Goal: Information Seeking & Learning: Learn about a topic

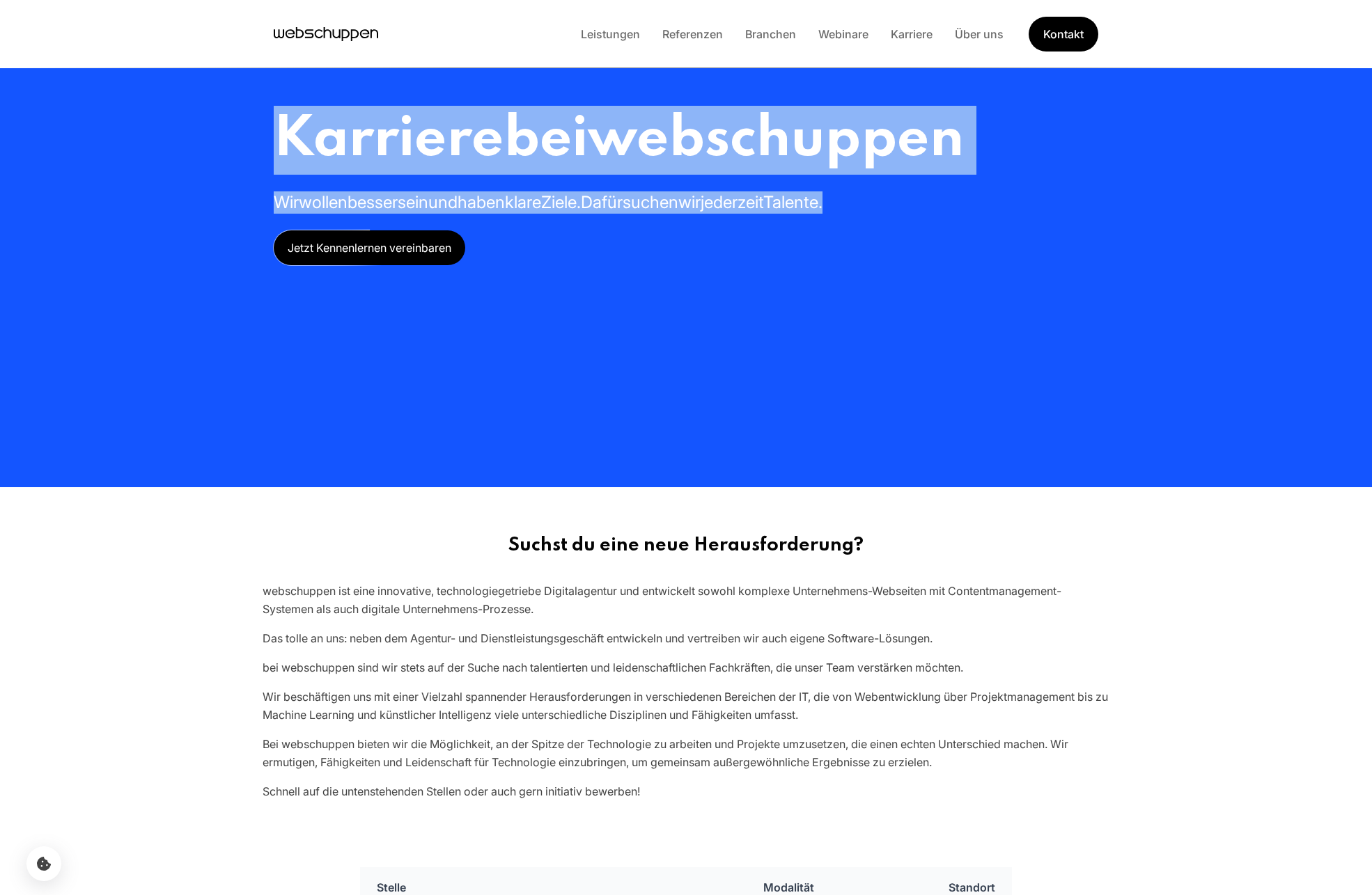
click at [747, 422] on div "Karriere bei webschuppen Wir wollen besser sein und haben klare Ziele. Dafür su…" at bounding box center [686, 243] width 891 height 487
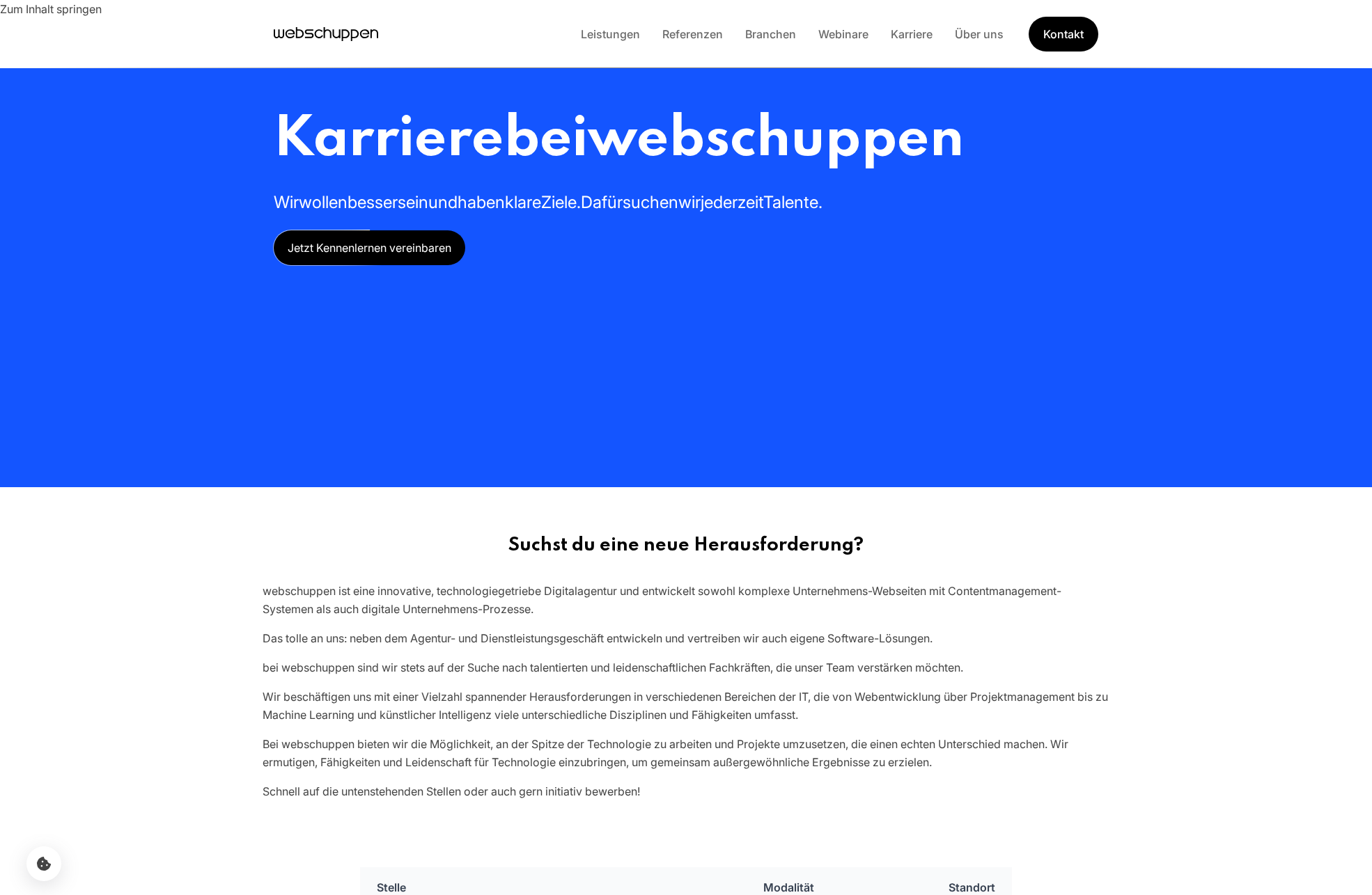
click at [85, 10] on link "Zum Inhalt springen" at bounding box center [50, 9] width 102 height 18
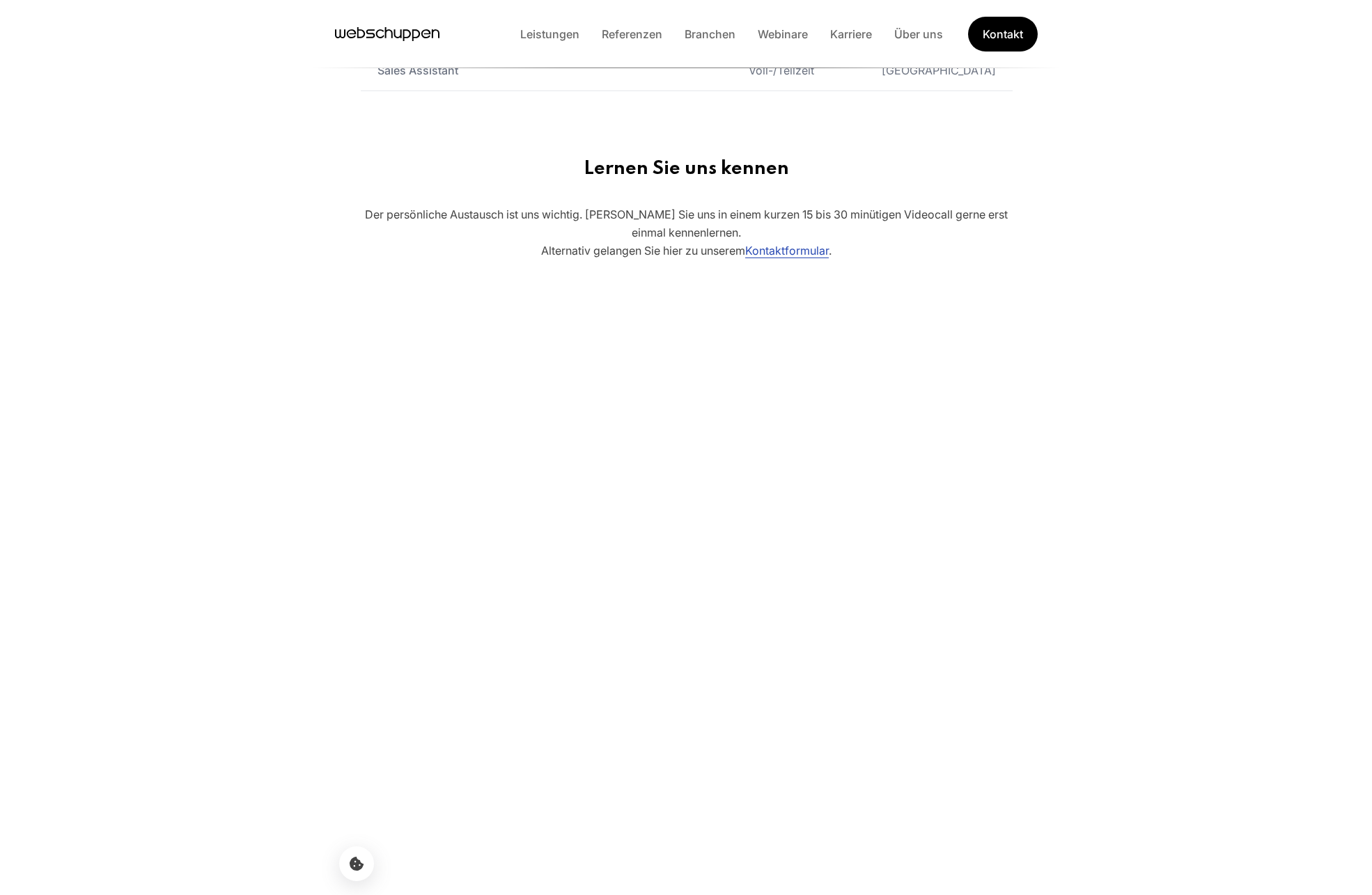
scroll to position [999, 0]
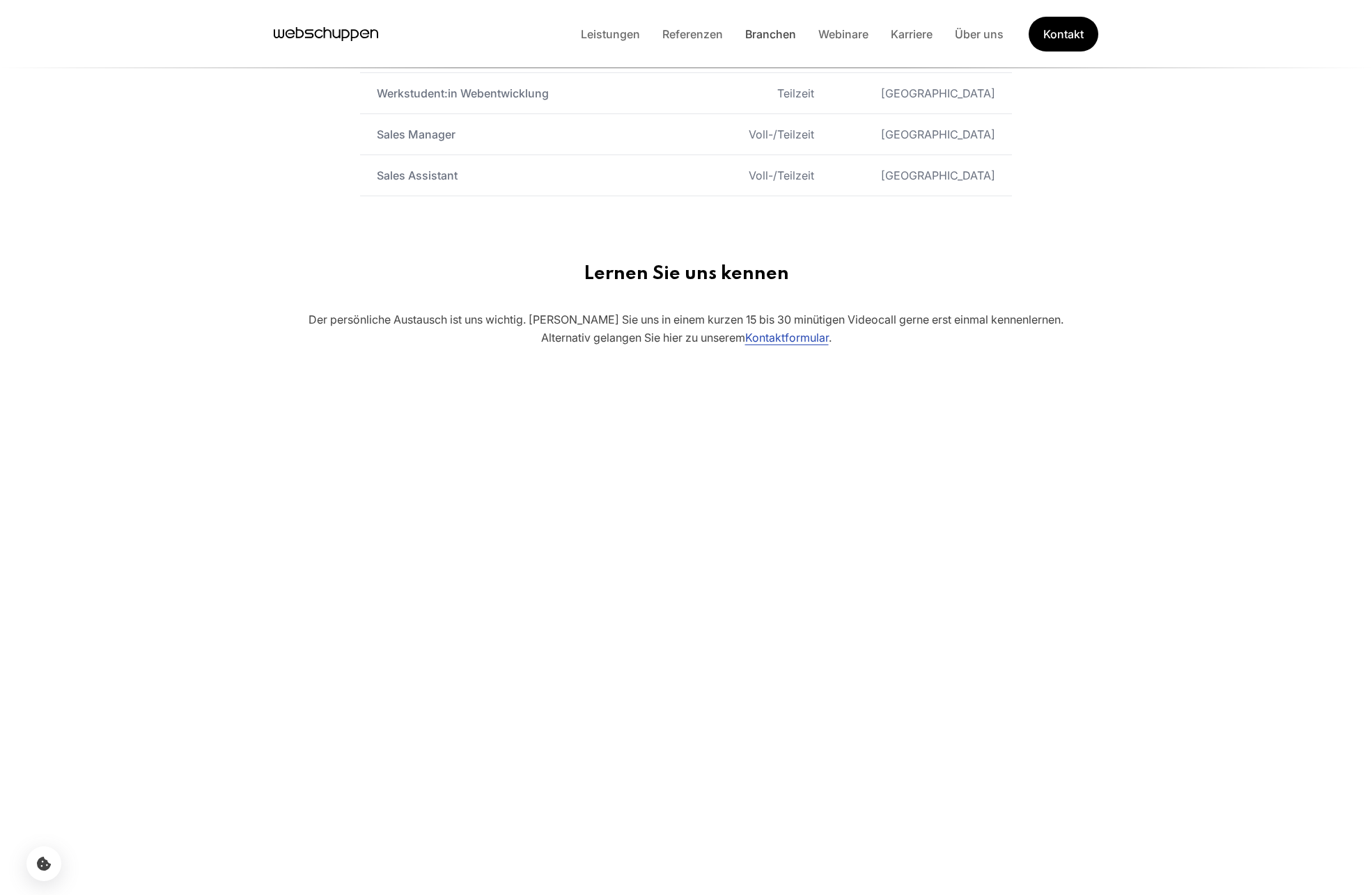
click at [747, 28] on link "Branchen" at bounding box center [770, 34] width 73 height 14
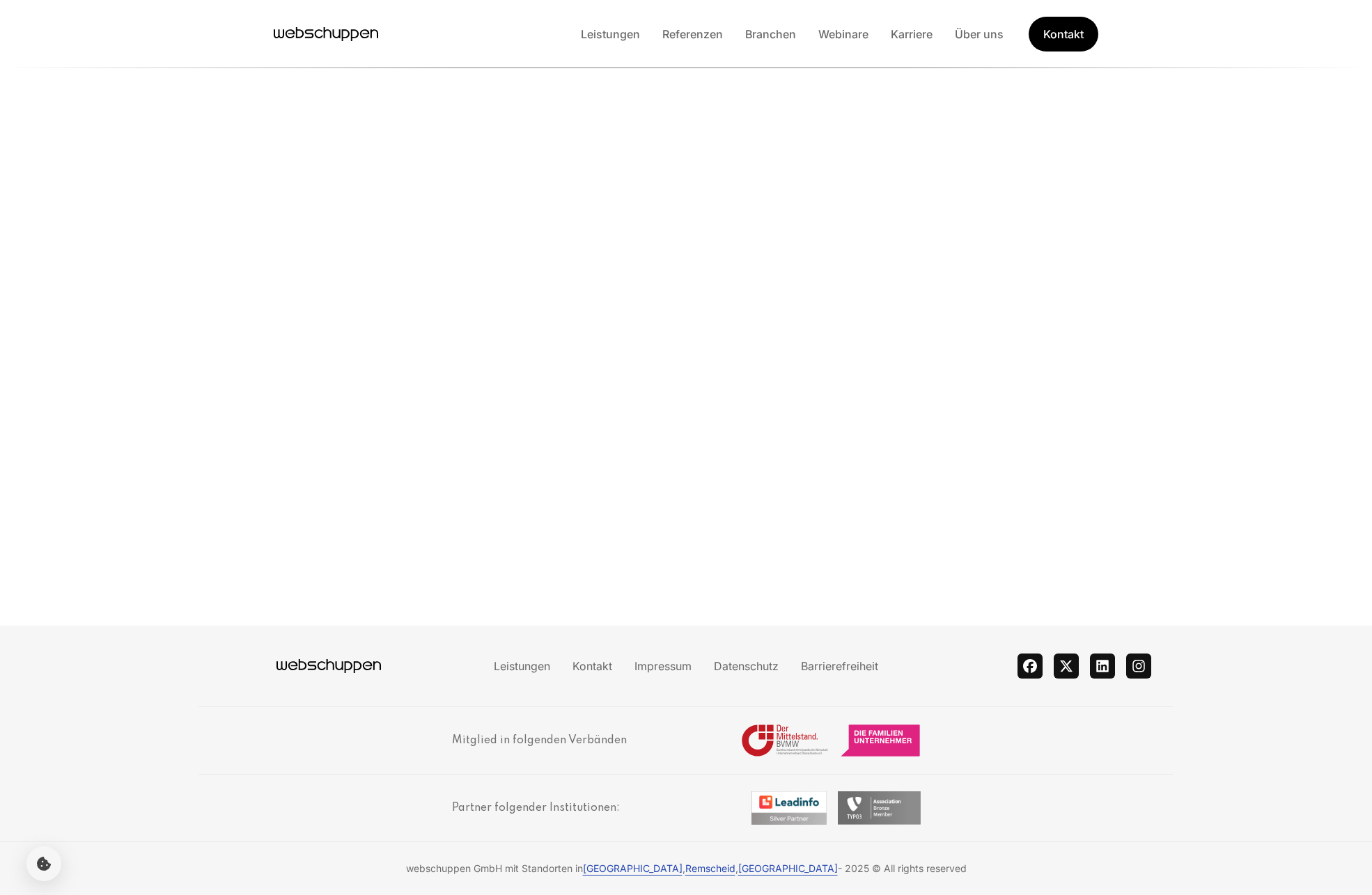
scroll to position [220, 0]
click at [747, 657] on li "Barrierefreiheit" at bounding box center [839, 665] width 100 height 18
click at [747, 669] on link "Barrierefreiheit" at bounding box center [839, 666] width 100 height 14
click at [723, 669] on link "Datenschutz" at bounding box center [746, 666] width 87 height 14
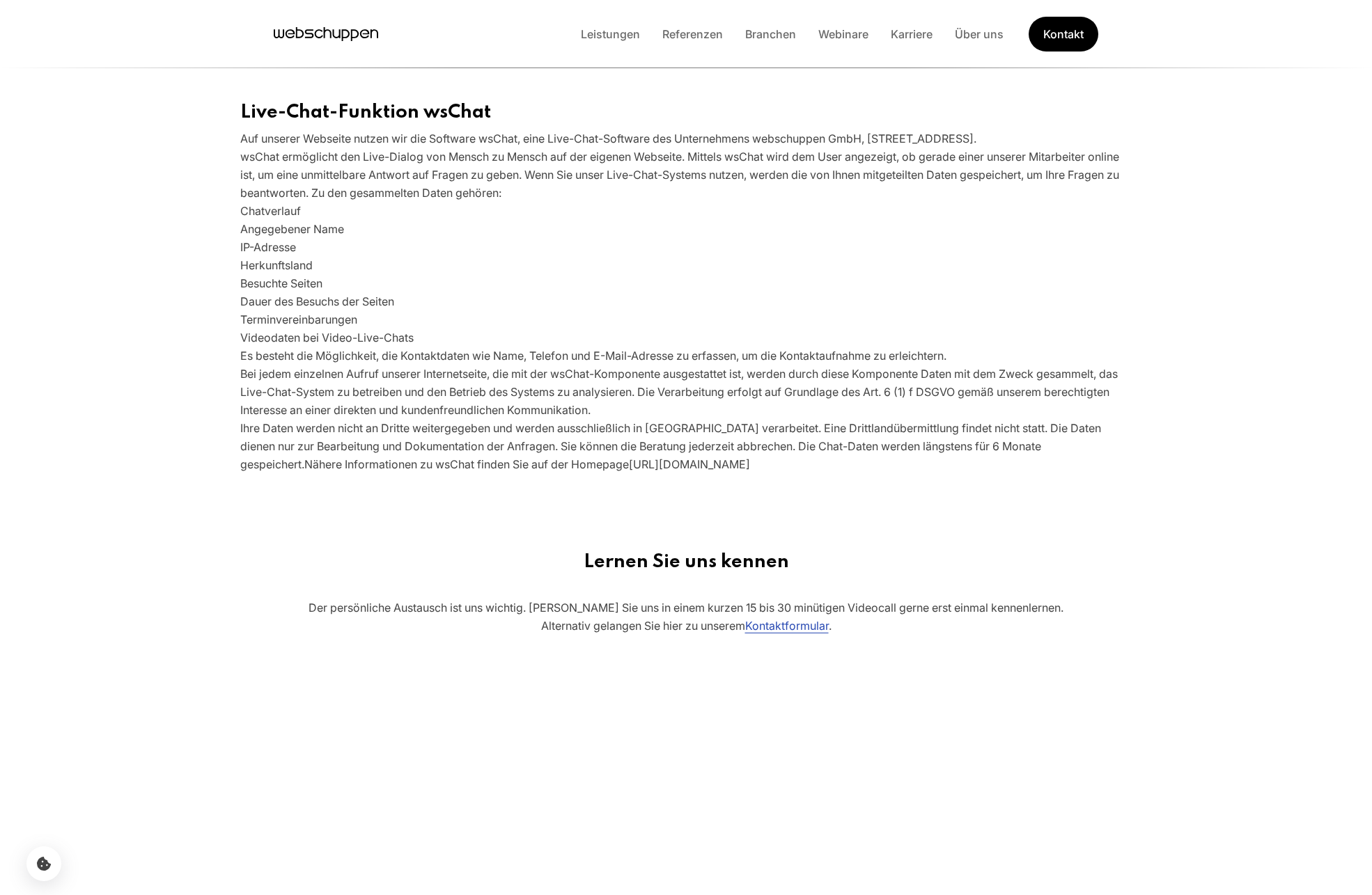
scroll to position [6686, 0]
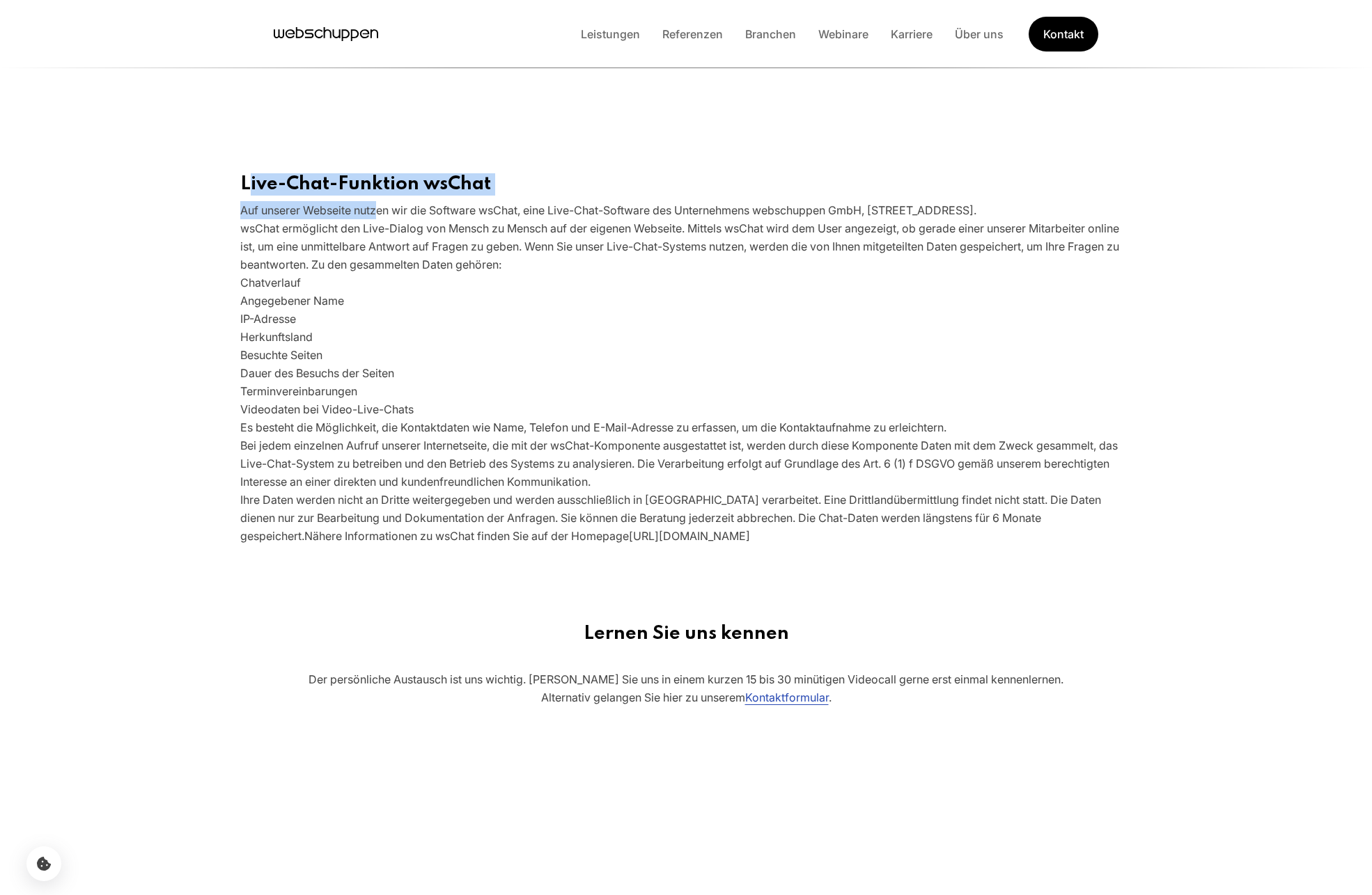
drag, startPoint x: 204, startPoint y: 428, endPoint x: 478, endPoint y: 449, distance: 274.8
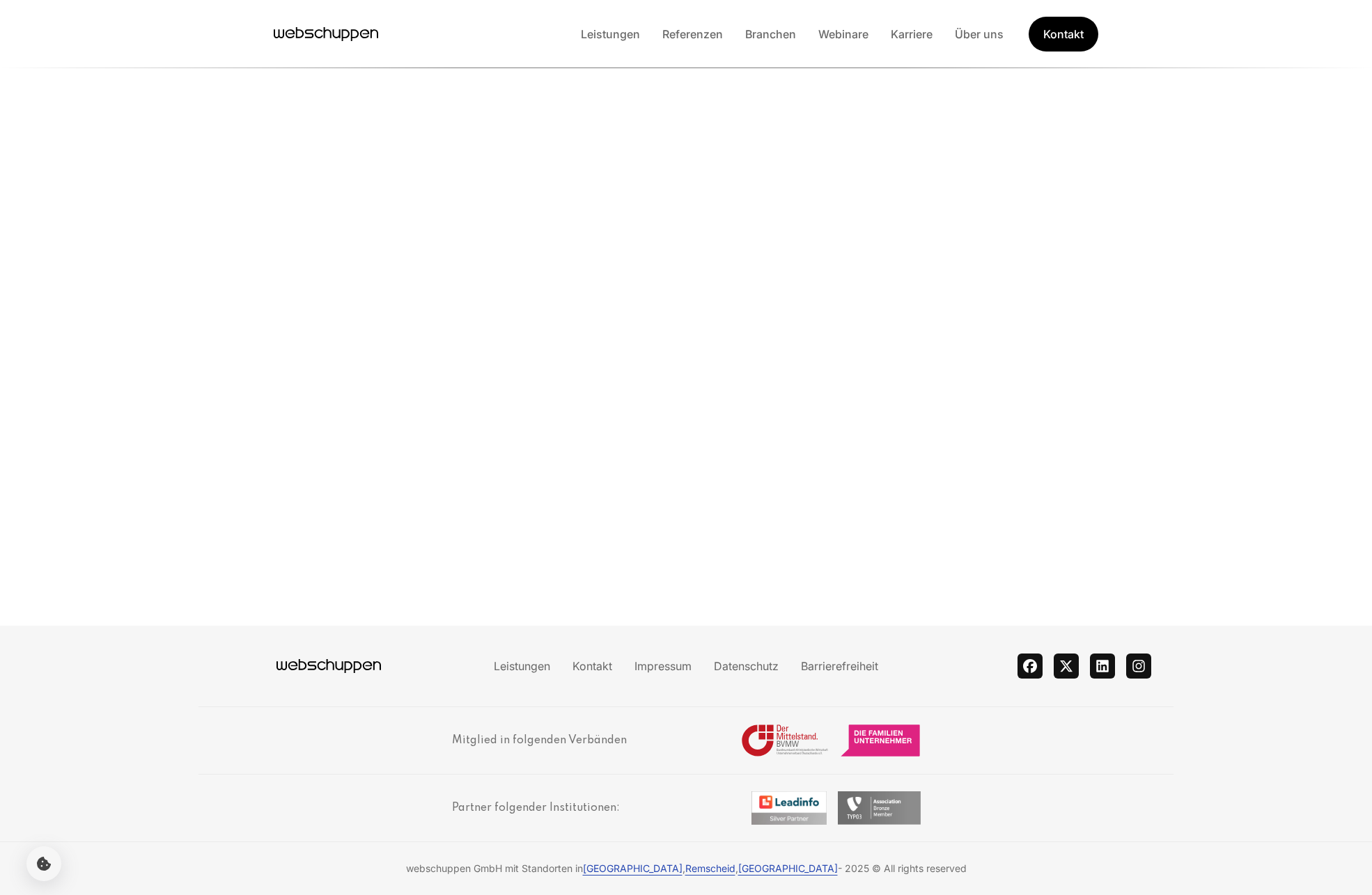
scroll to position [220, 0]
click at [656, 670] on link "Impressum" at bounding box center [663, 666] width 80 height 14
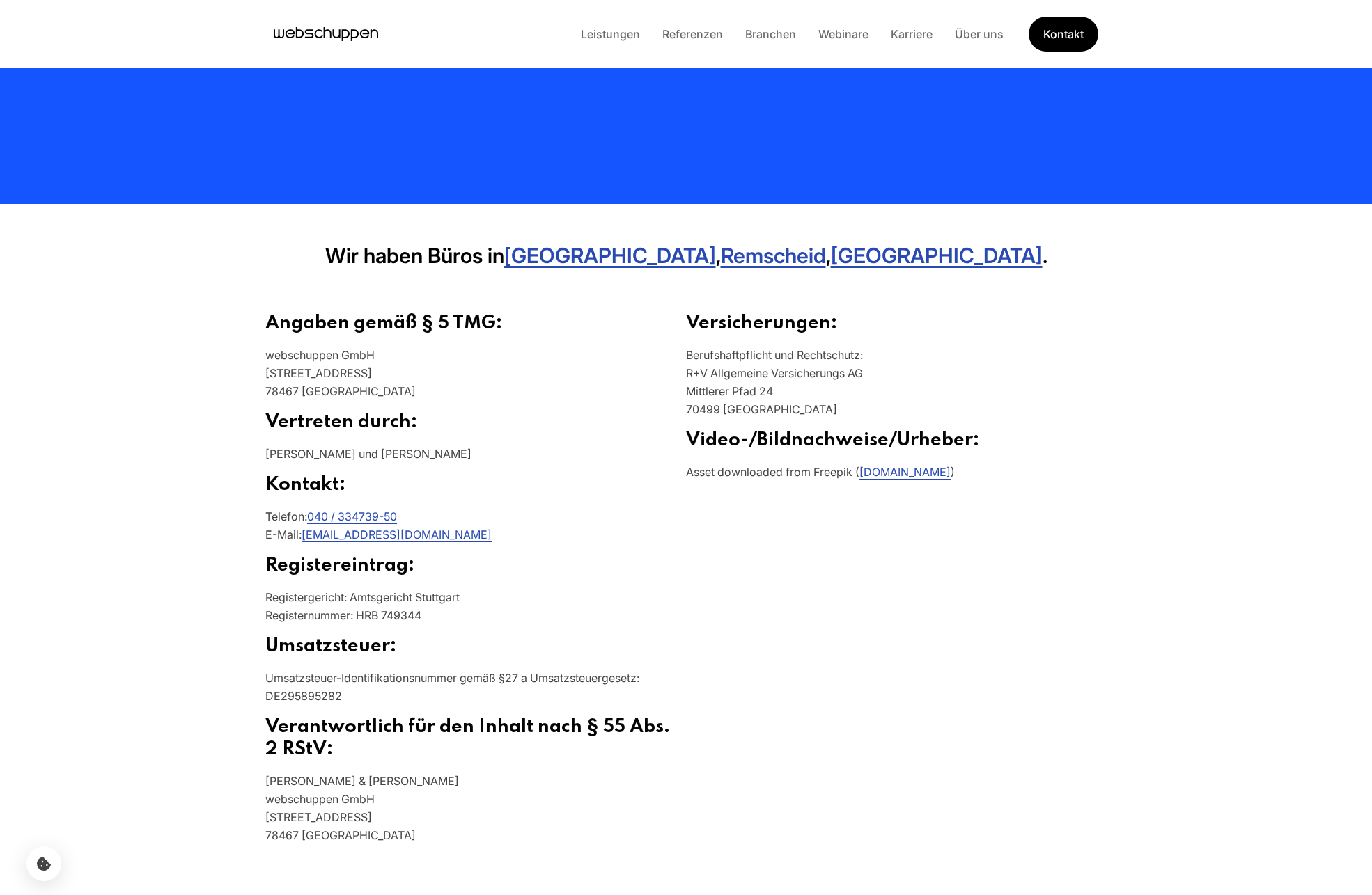
scroll to position [0, 0]
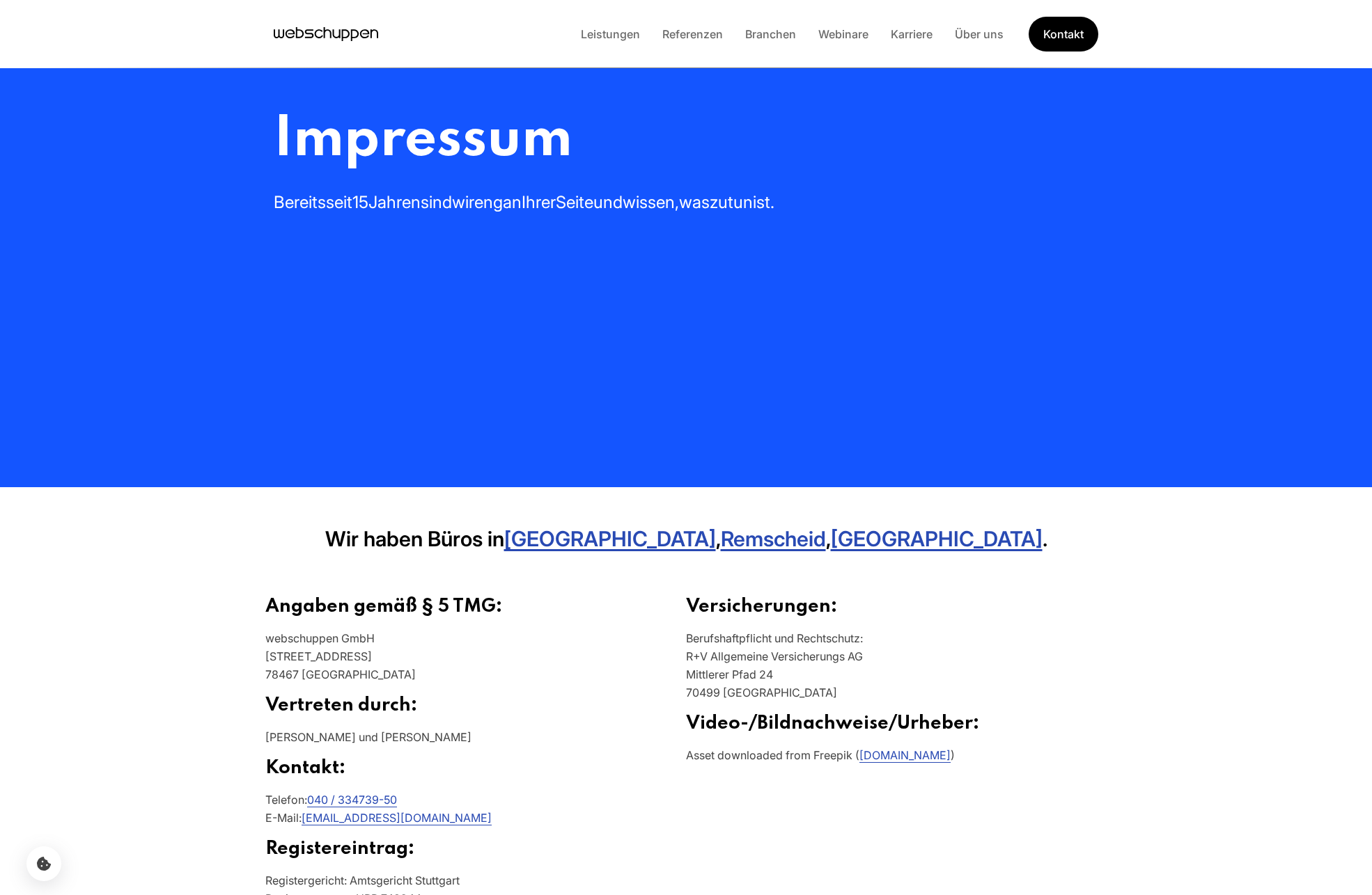
click at [747, 763] on p "Asset downloaded from Freepik ( www.freepik.com )" at bounding box center [895, 761] width 420 height 29
click at [747, 758] on link "www.freepik.com" at bounding box center [905, 756] width 91 height 14
drag, startPoint x: 691, startPoint y: 729, endPoint x: 896, endPoint y: 713, distance: 205.6
click at [747, 717] on h2 "Video-/Bildnachweise/Urheber:" at bounding box center [895, 729] width 420 height 33
click at [691, 35] on link "Referenzen" at bounding box center [693, 34] width 83 height 14
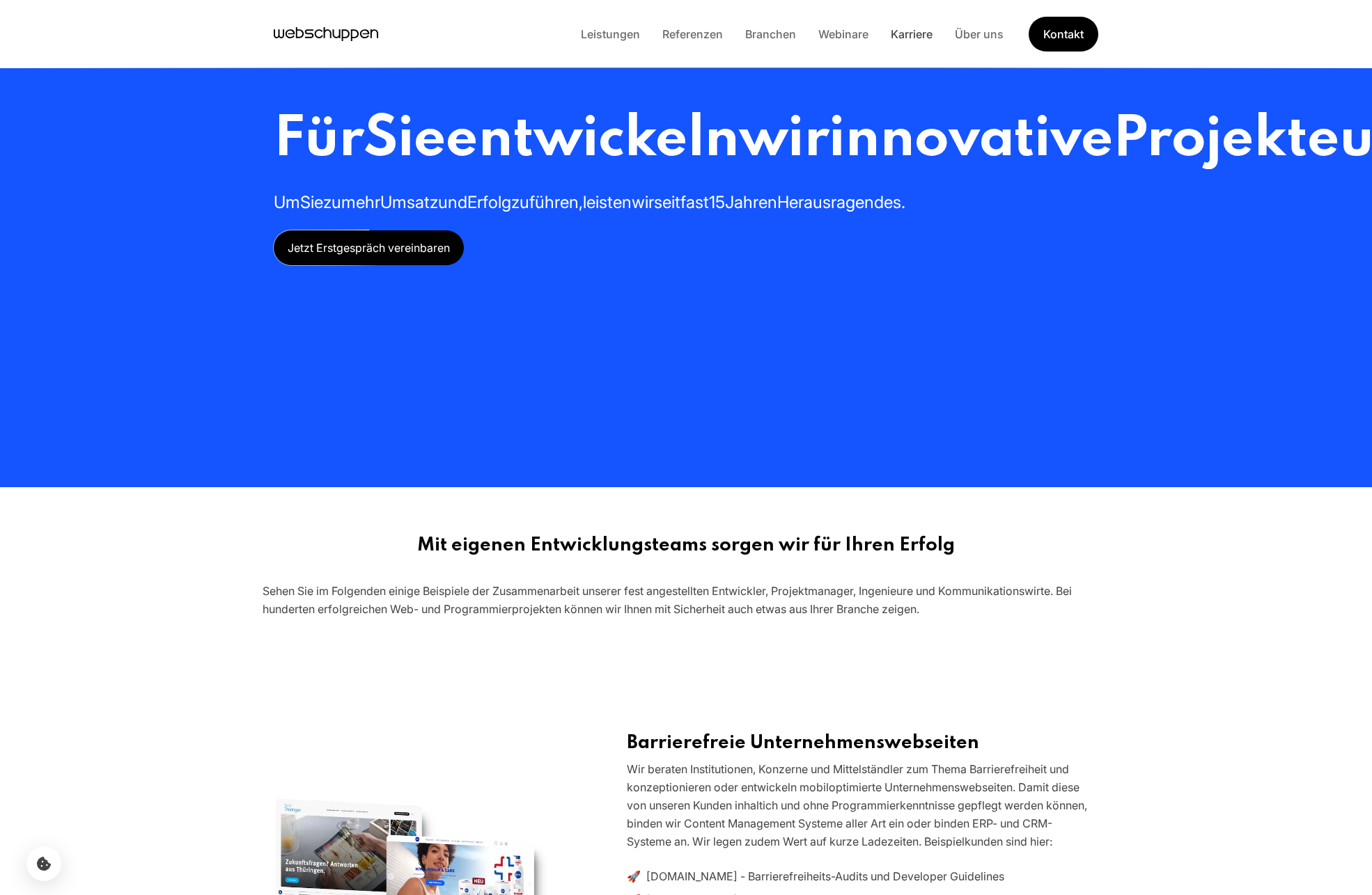
click at [747, 33] on link "Karriere" at bounding box center [912, 34] width 64 height 14
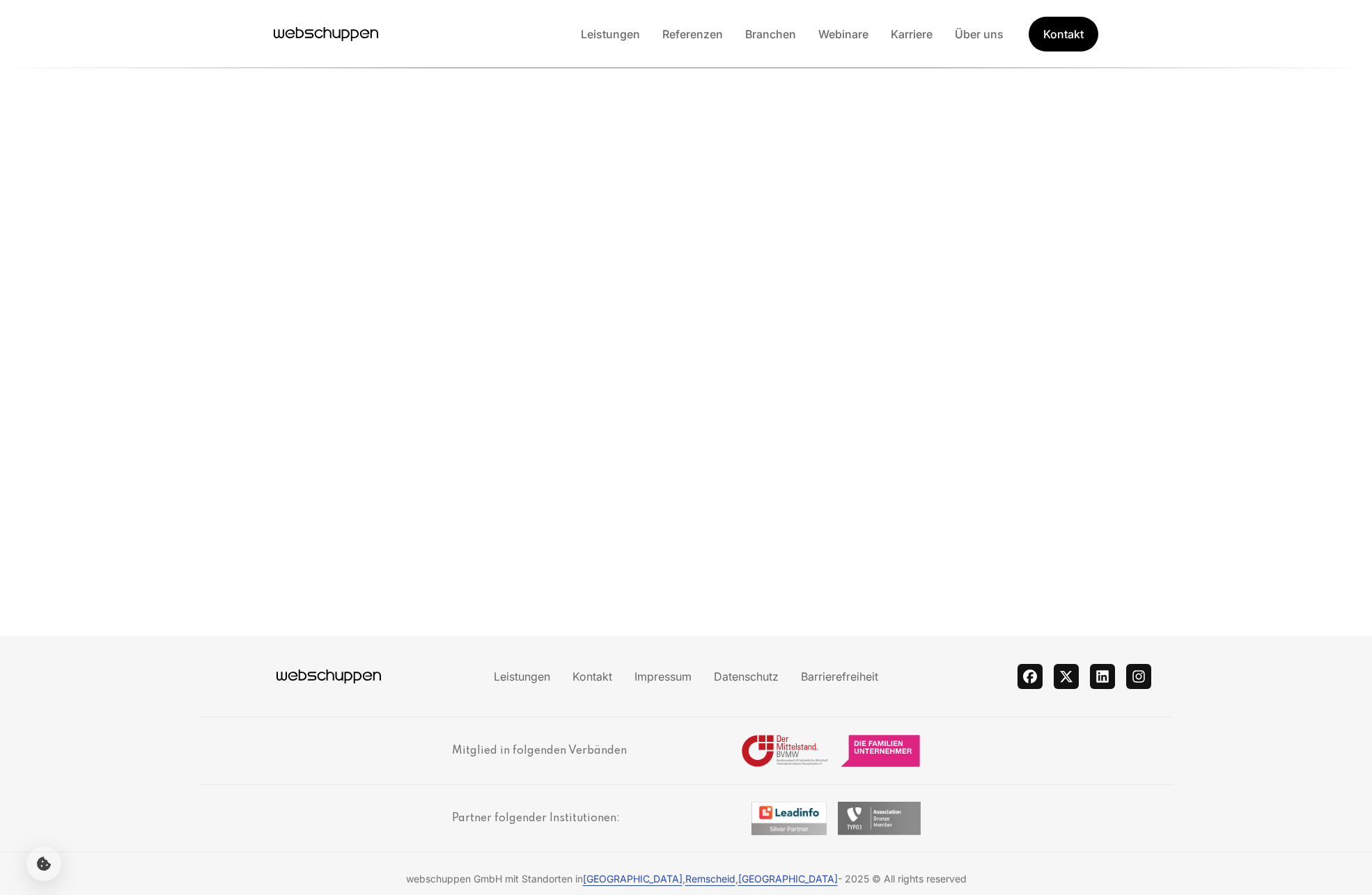
scroll to position [756, 0]
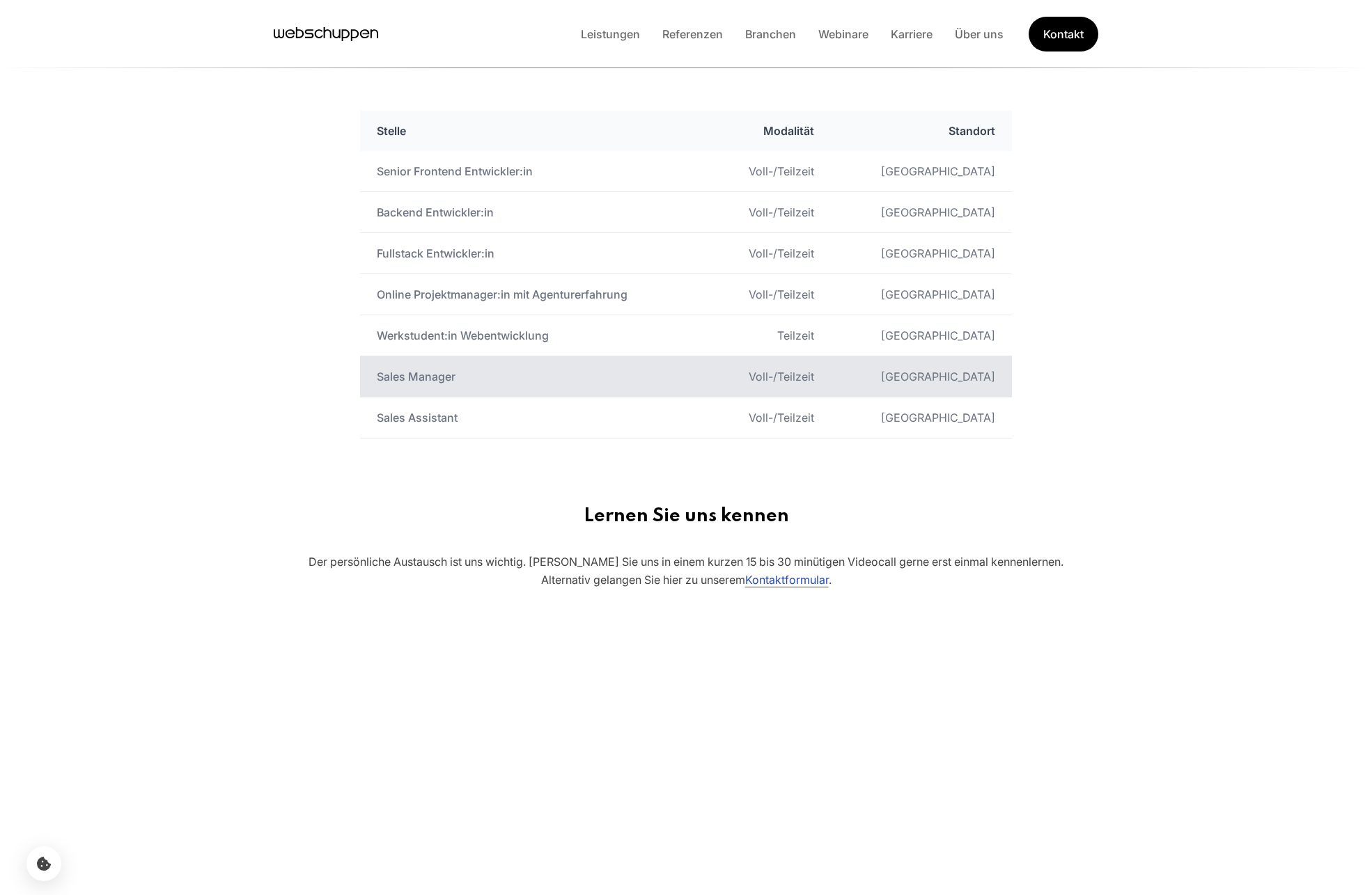
click at [479, 390] on td "Sales Manager" at bounding box center [534, 377] width 349 height 41
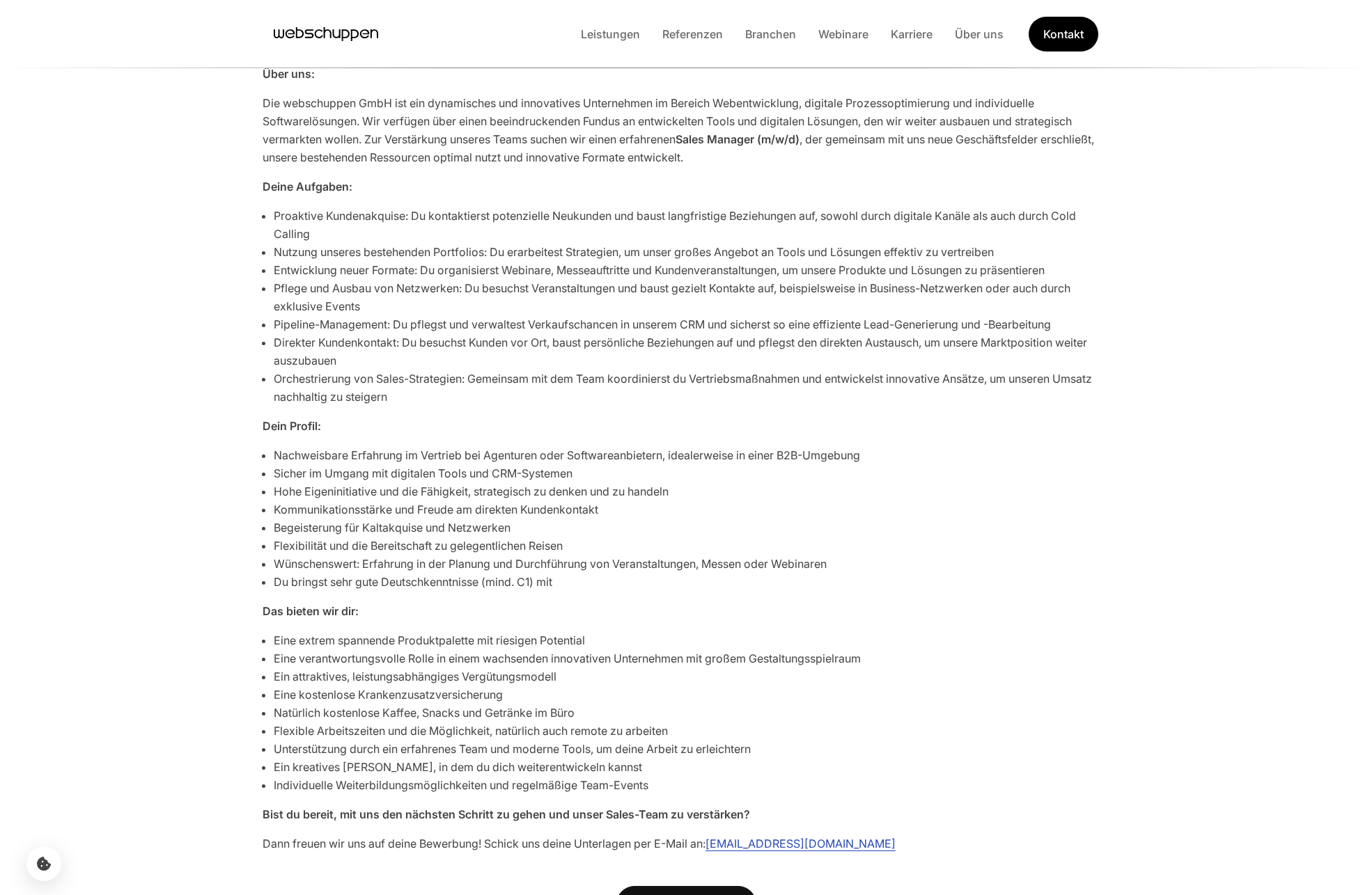
scroll to position [480, 0]
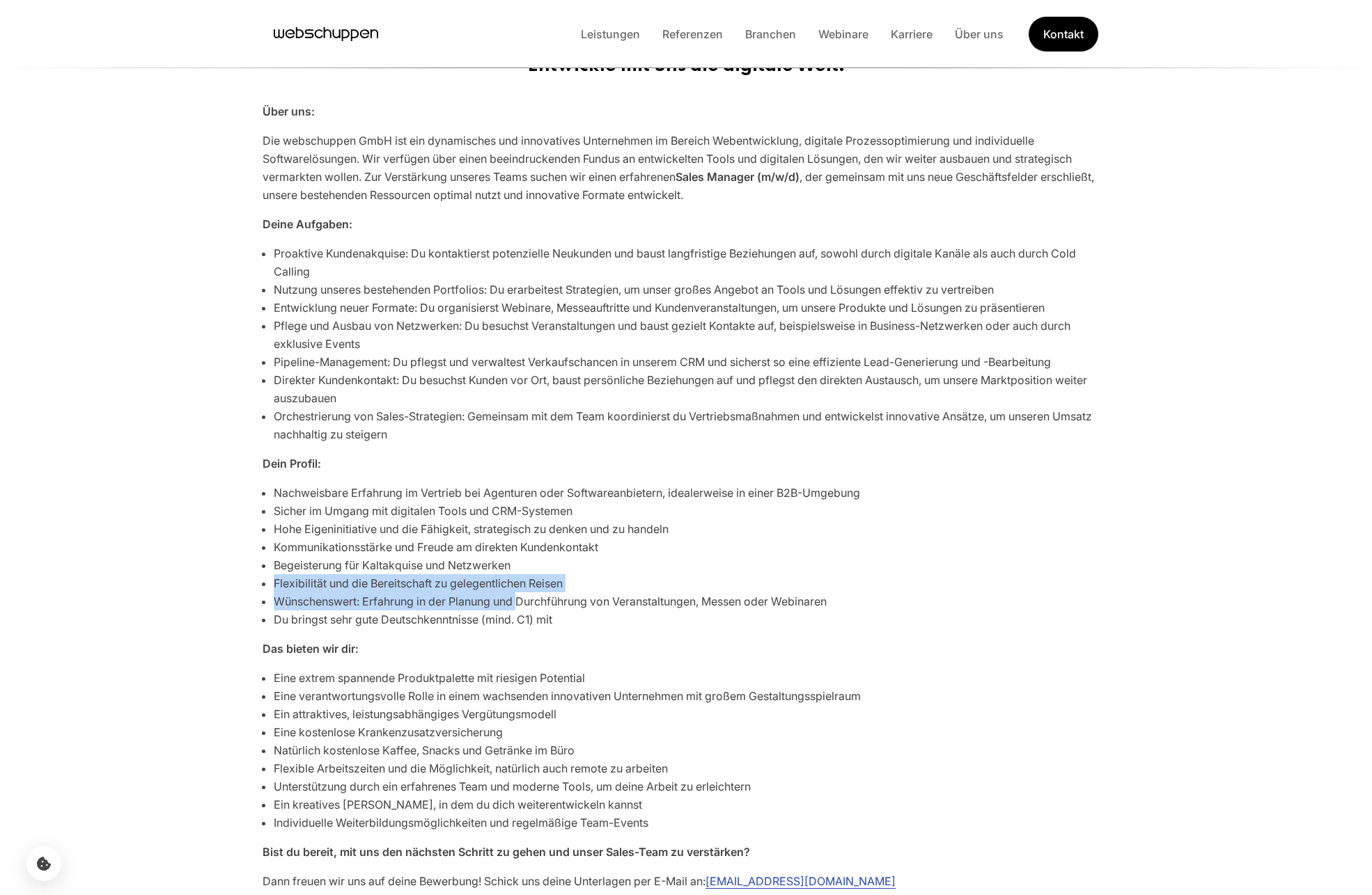
drag, startPoint x: 275, startPoint y: 591, endPoint x: 530, endPoint y: 601, distance: 255.2
click at [520, 606] on li "Wünschenswert: Erfahrung in der Planung und Durchführung von Veranstaltungen, M…" at bounding box center [691, 601] width 836 height 18
click at [609, 557] on li "Begeisterung für Kaltakquise und Netzwerken" at bounding box center [691, 564] width 836 height 18
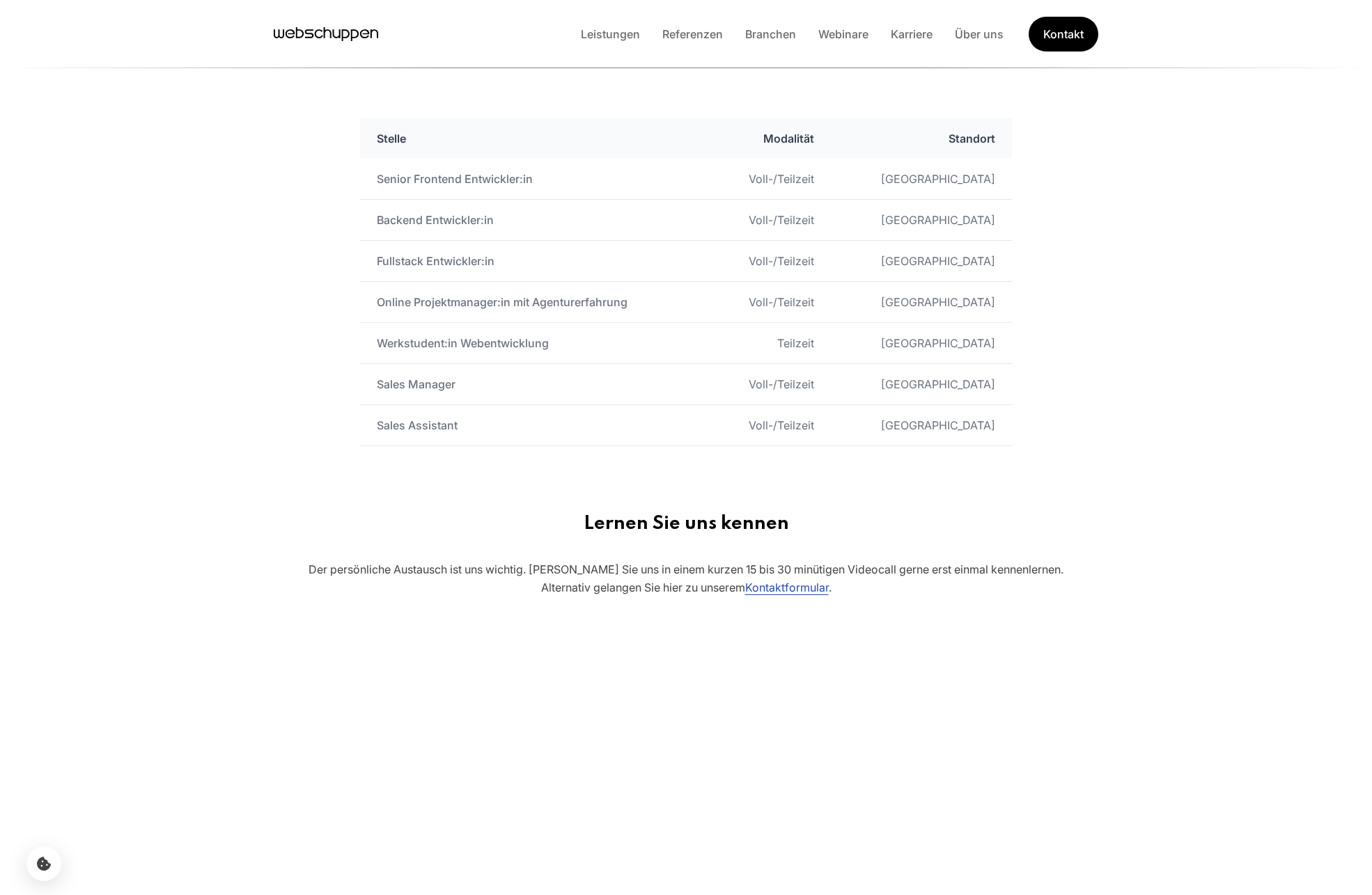
scroll to position [753, 0]
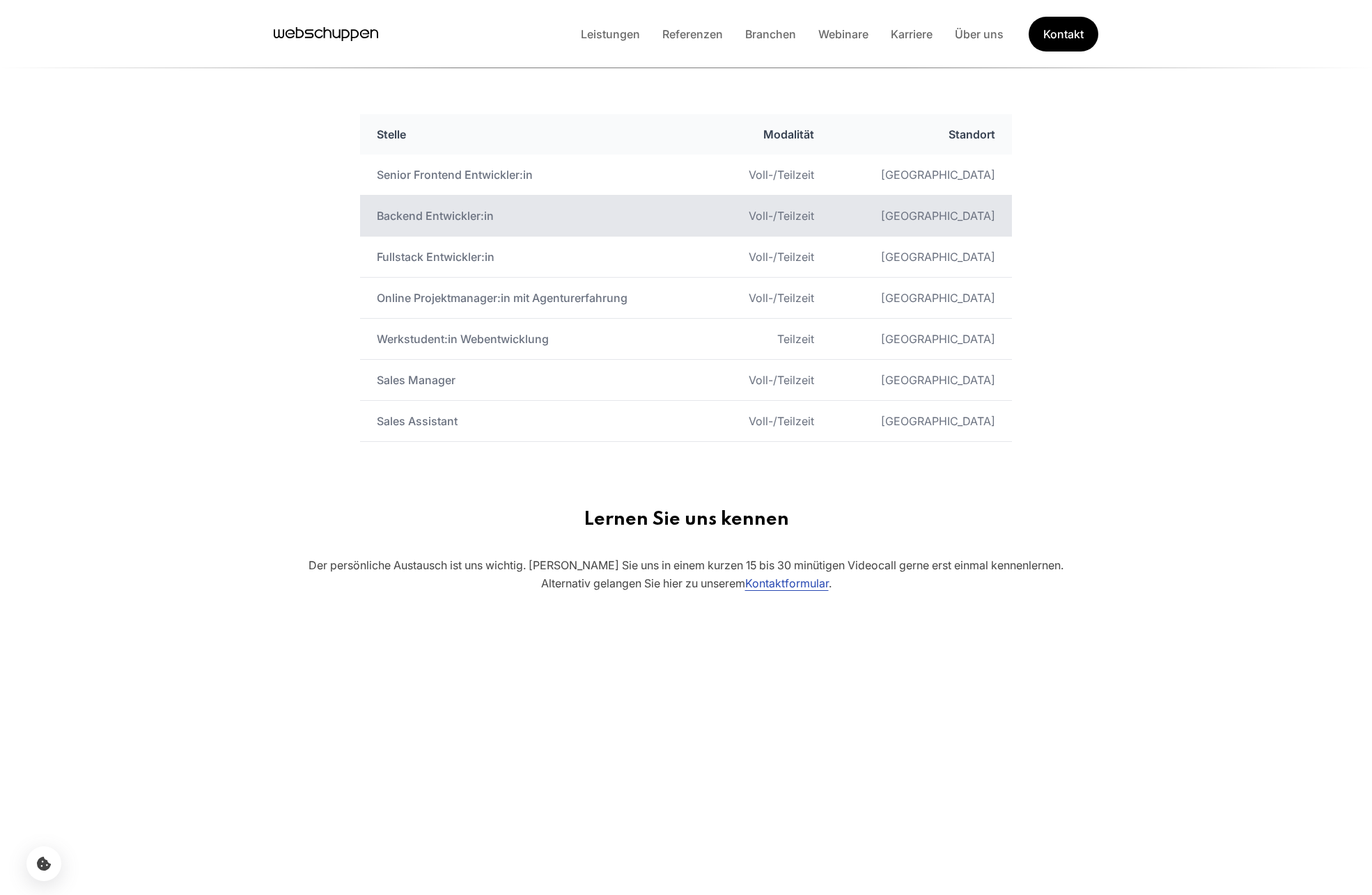
click at [421, 209] on td "Backend Entwickler:in" at bounding box center [534, 216] width 349 height 41
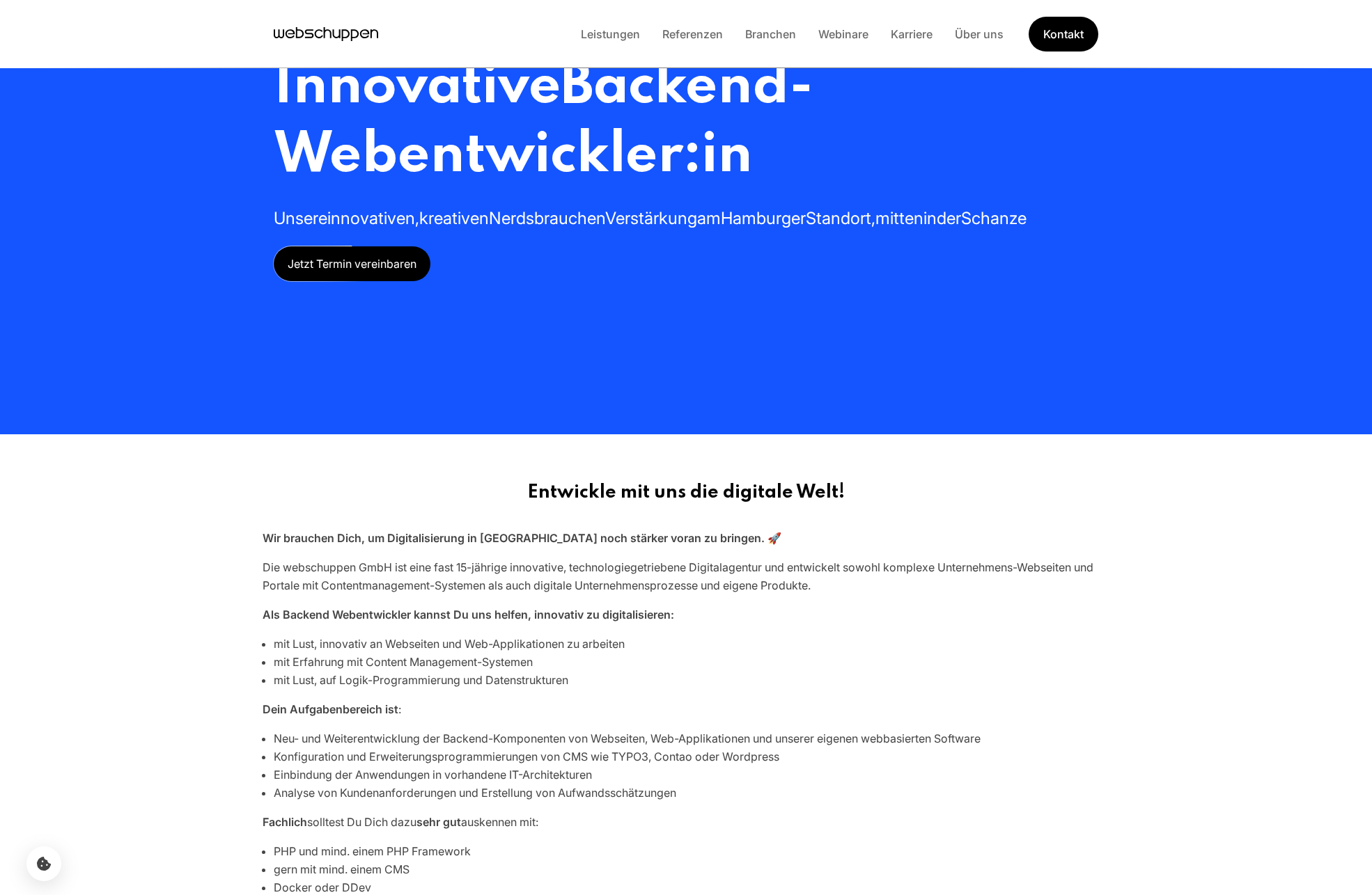
scroll to position [375, 0]
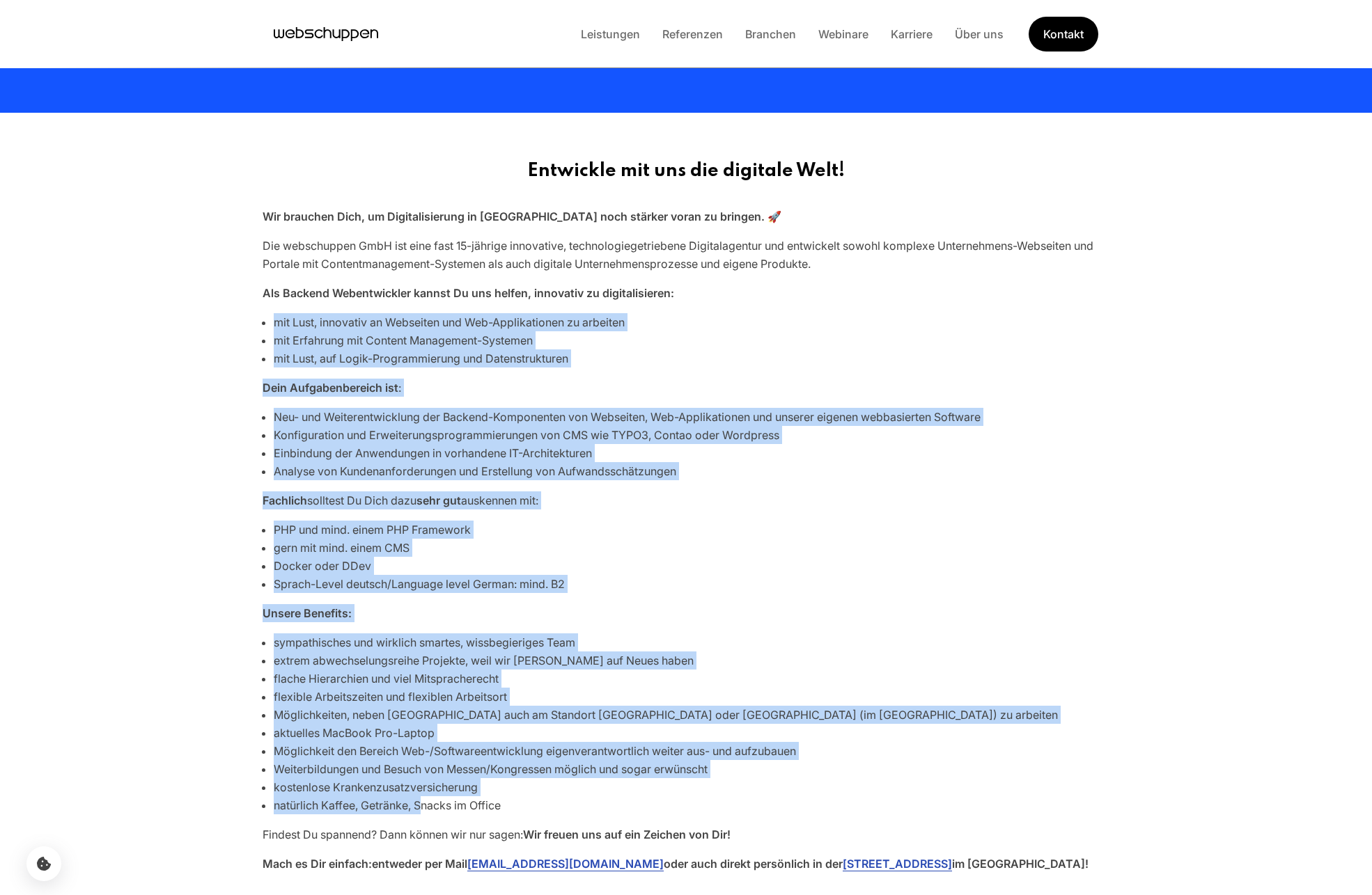
drag, startPoint x: 235, startPoint y: 325, endPoint x: 423, endPoint y: 807, distance: 517.4
click at [421, 807] on main "Innovative Backend-Webentwickler:in Unsere innovativen, kreativen Nerds brauche…" at bounding box center [686, 278] width 1372 height 1306
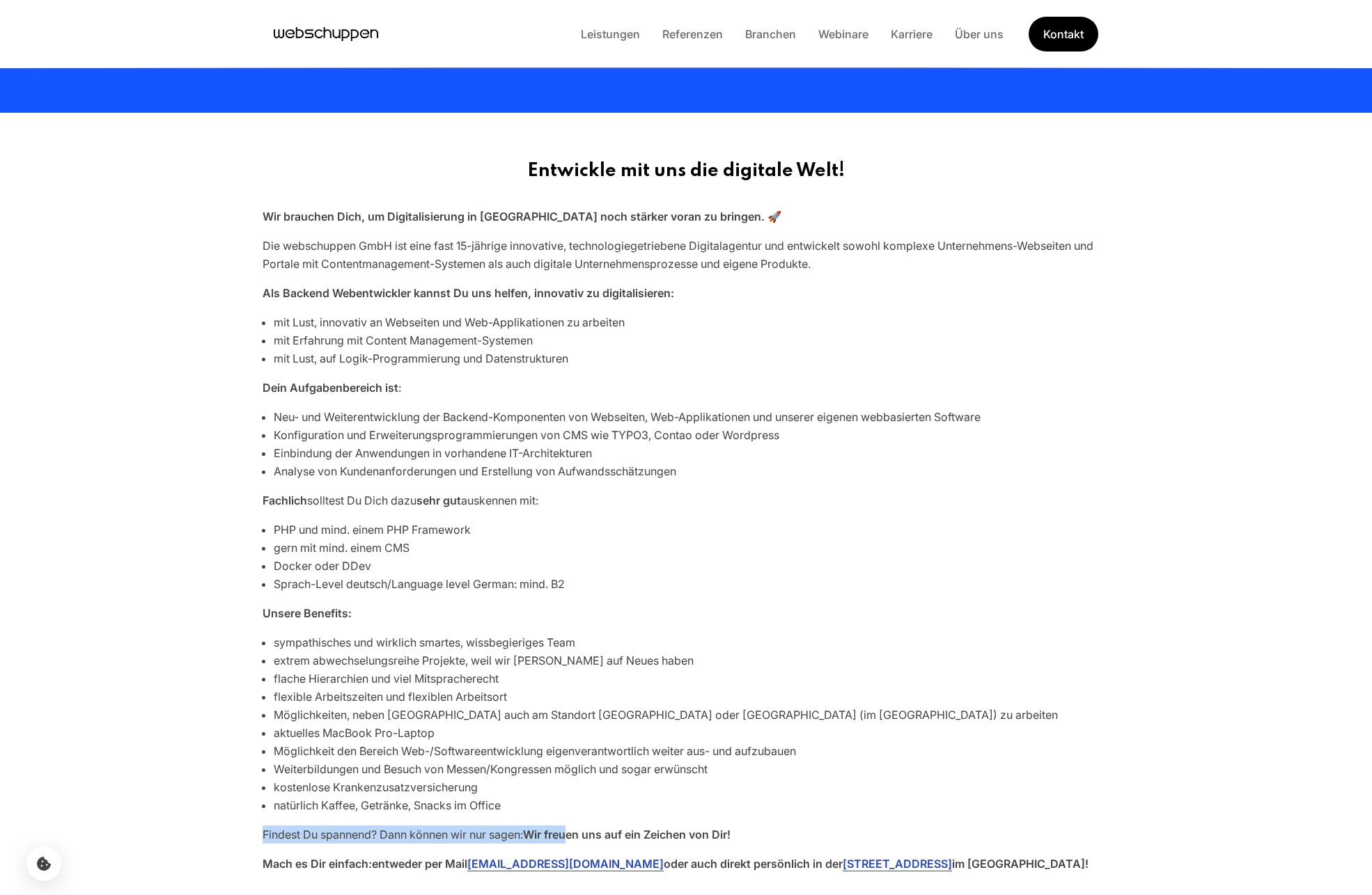
click at [576, 826] on div "Entwickle mit uns die digitale Welt! Wir brauchen Dich, um Digitalisierung in D…" at bounding box center [686, 516] width 891 height 713
click at [314, 232] on div "Entwickle mit uns die digitale Welt! Wir brauchen Dich, um Digitalisierung in D…" at bounding box center [686, 516] width 891 height 713
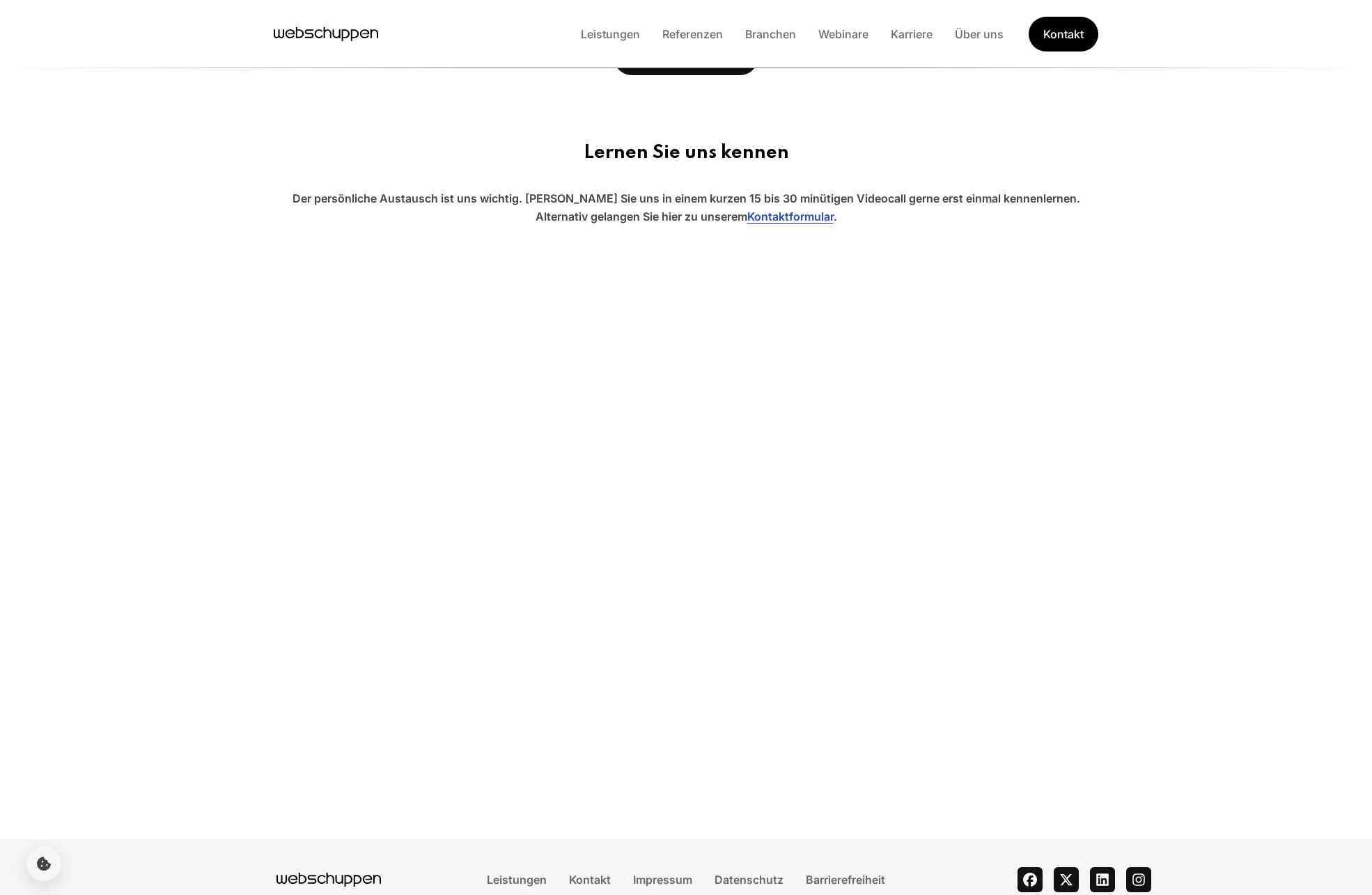
scroll to position [657, 0]
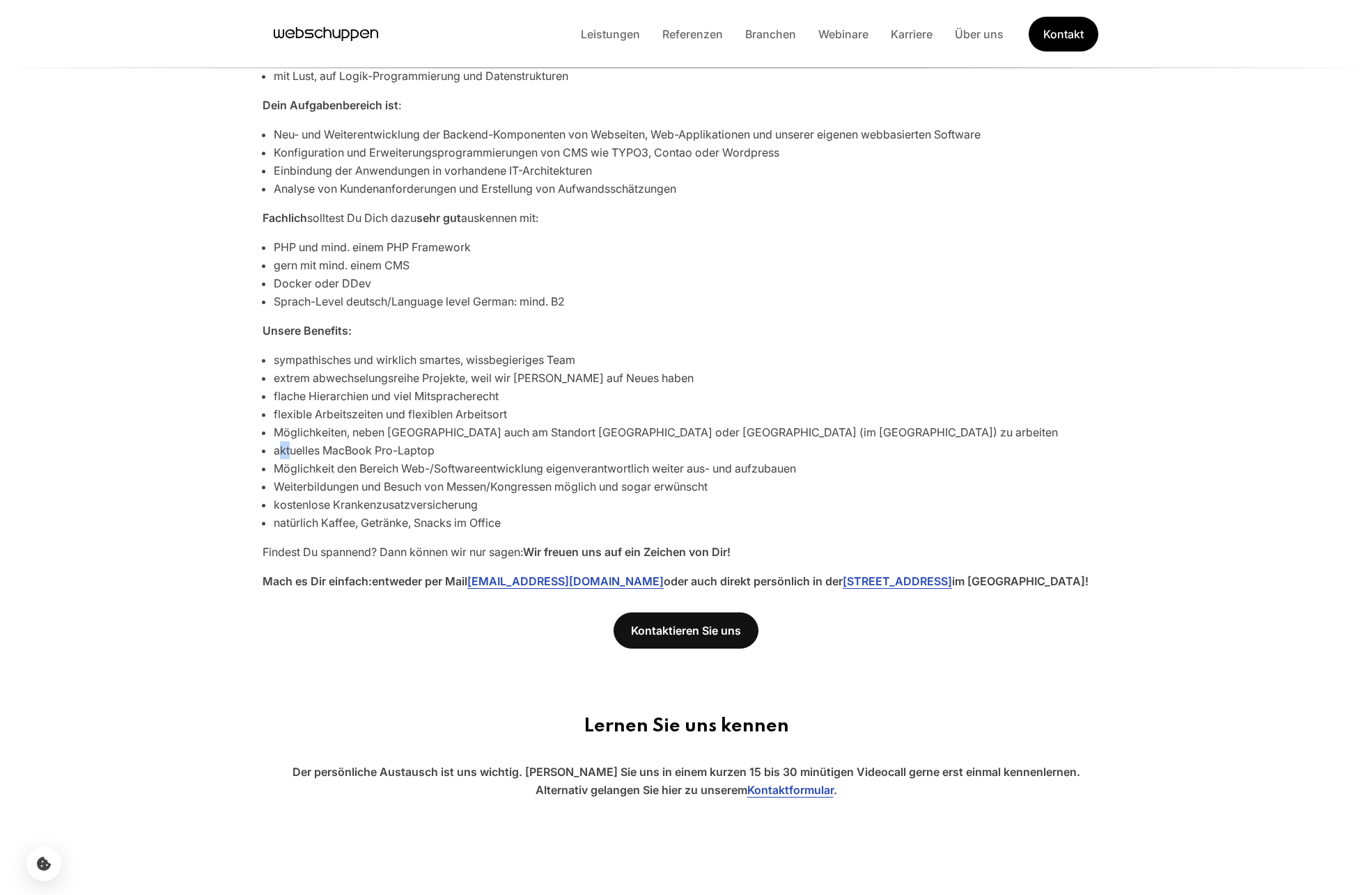
drag, startPoint x: 292, startPoint y: 456, endPoint x: 265, endPoint y: 451, distance: 27.5
click at [272, 451] on div "sympathisches und wirklich smartes, wissbegieriges Team extrem abwechselungsrei…" at bounding box center [686, 441] width 847 height 181
drag, startPoint x: 252, startPoint y: 449, endPoint x: 447, endPoint y: 458, distance: 195.2
click at [447, 458] on div "Entwickle mit uns die digitale Welt! Wir brauchen Dich, um Digitalisierung in D…" at bounding box center [686, 234] width 891 height 713
drag, startPoint x: 737, startPoint y: 424, endPoint x: 1021, endPoint y: 424, distance: 284.0
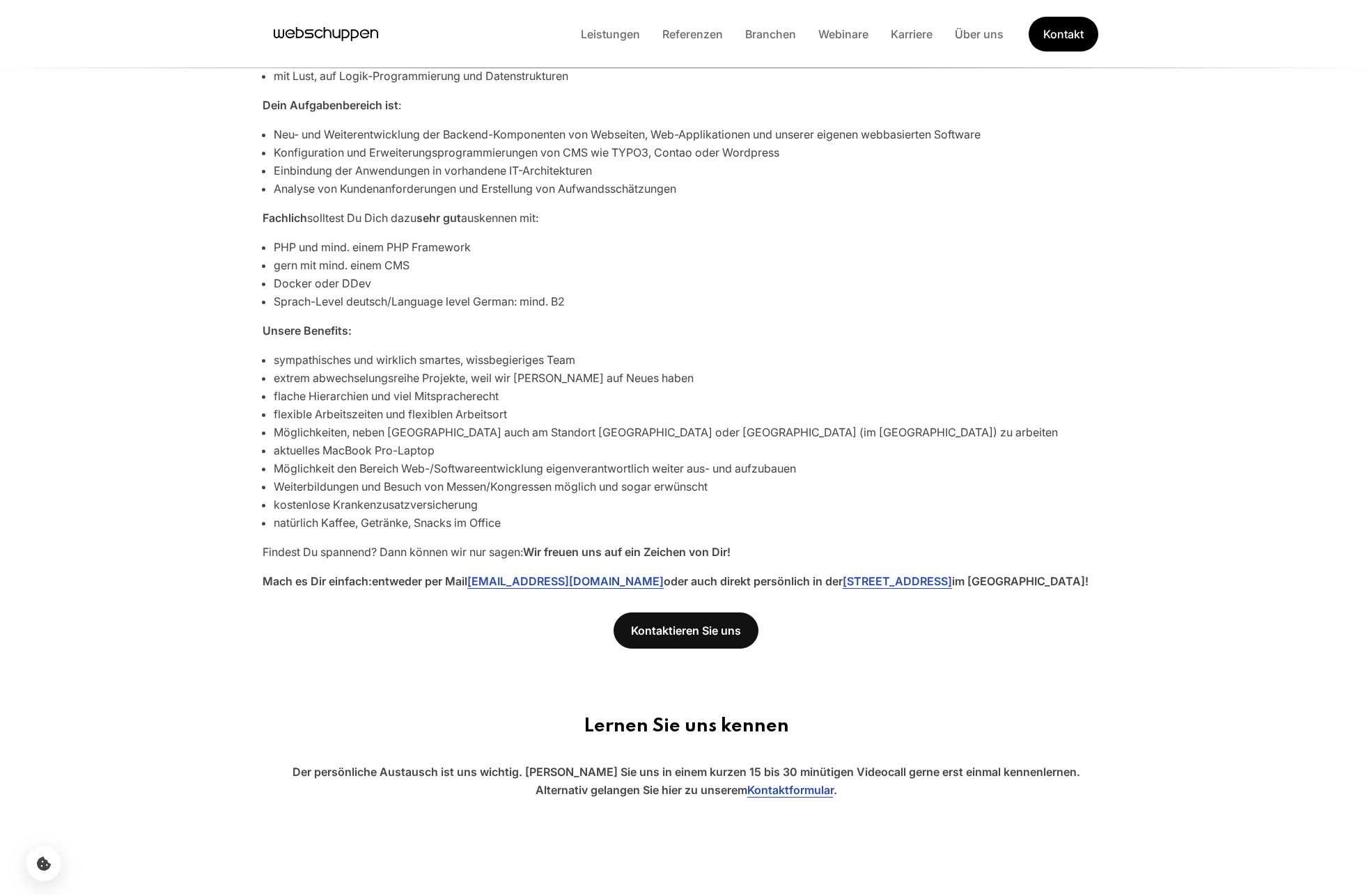
click at [1020, 424] on ul "sympathisches und wirklich smartes, wissbegieriges Team extrem abwechselungsrei…" at bounding box center [691, 441] width 836 height 181
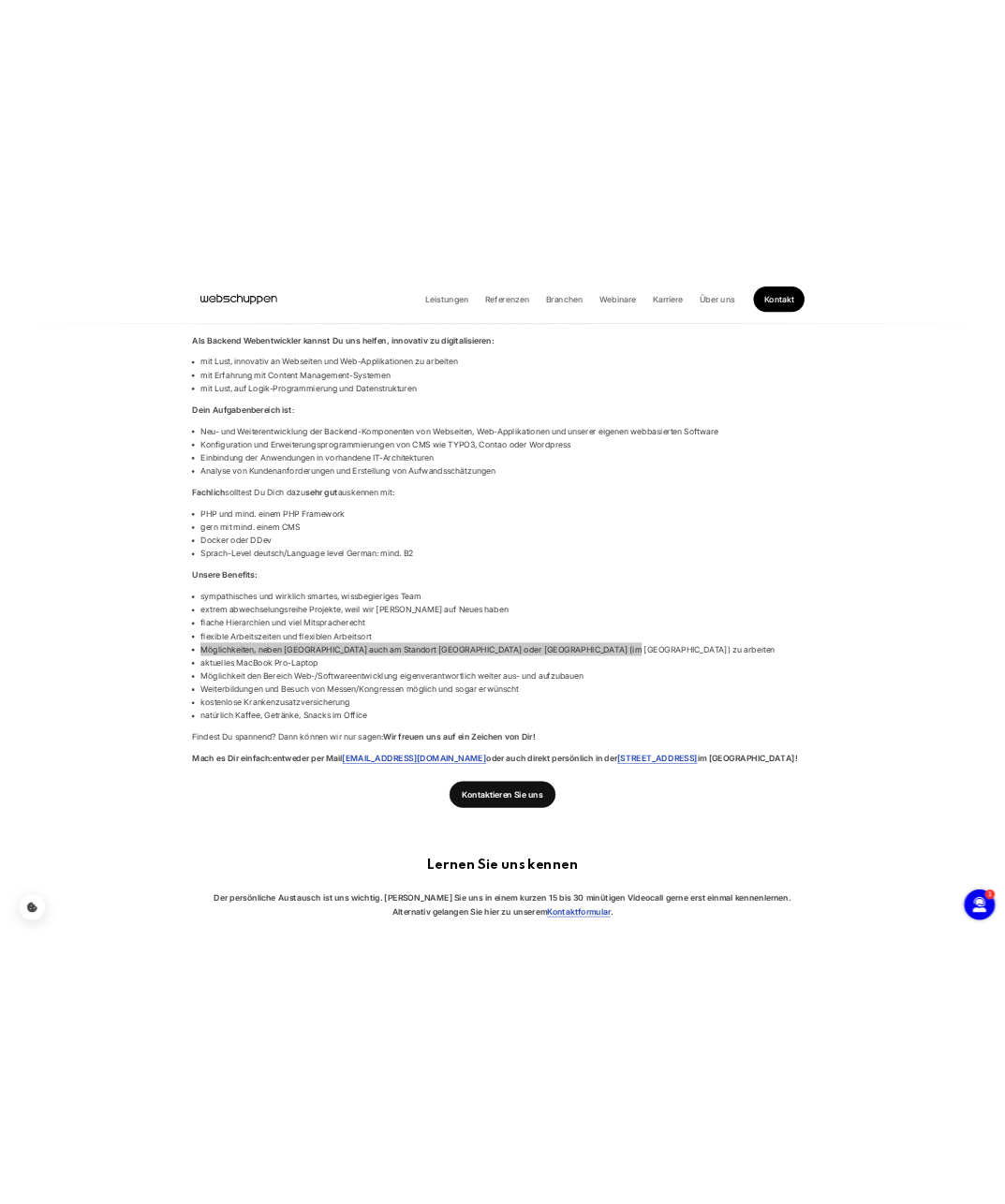
scroll to position [0, 0]
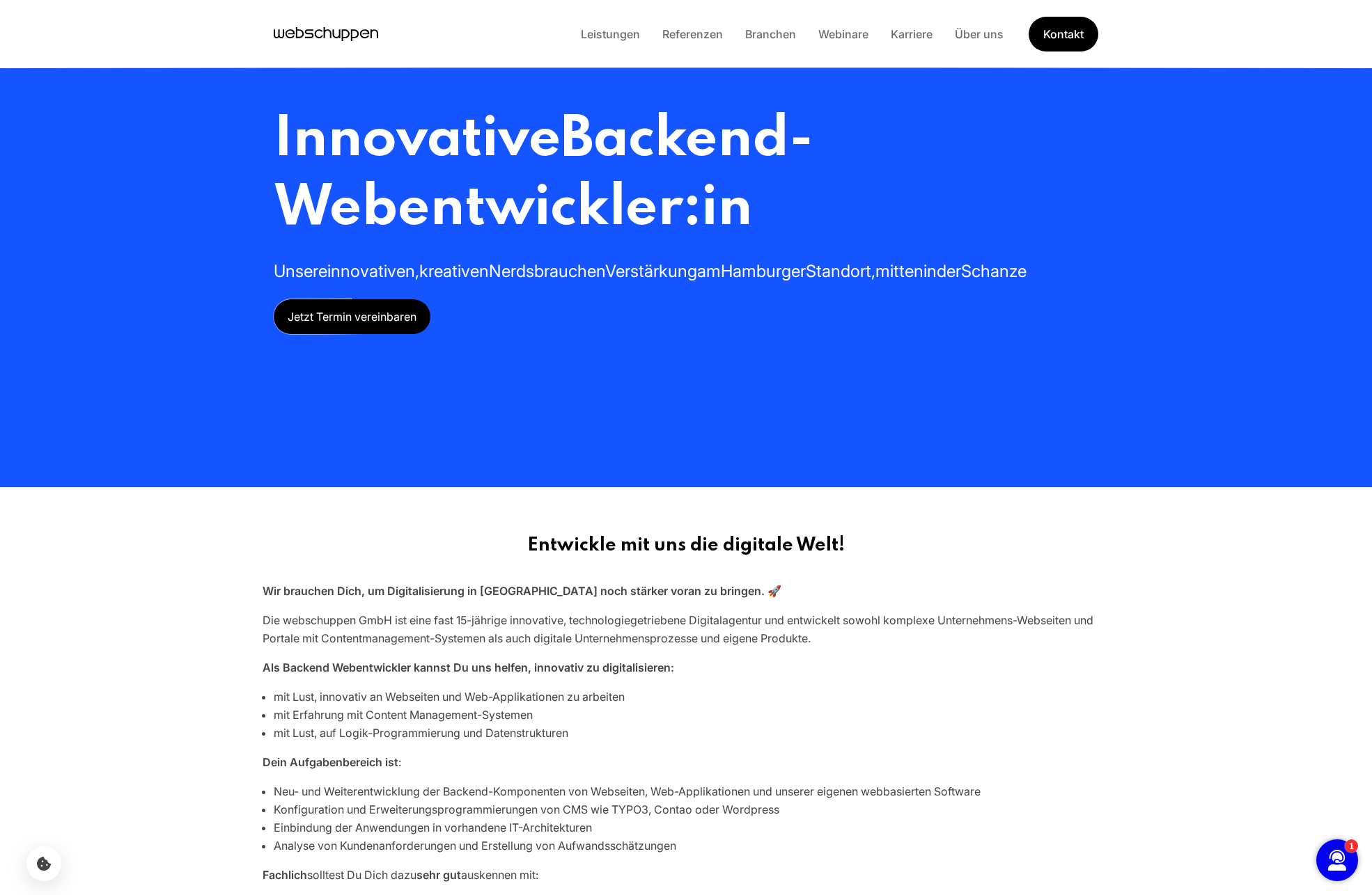
click at [352, 38] on icon "Hauptseite besuchen" at bounding box center [354, 35] width 8 height 12
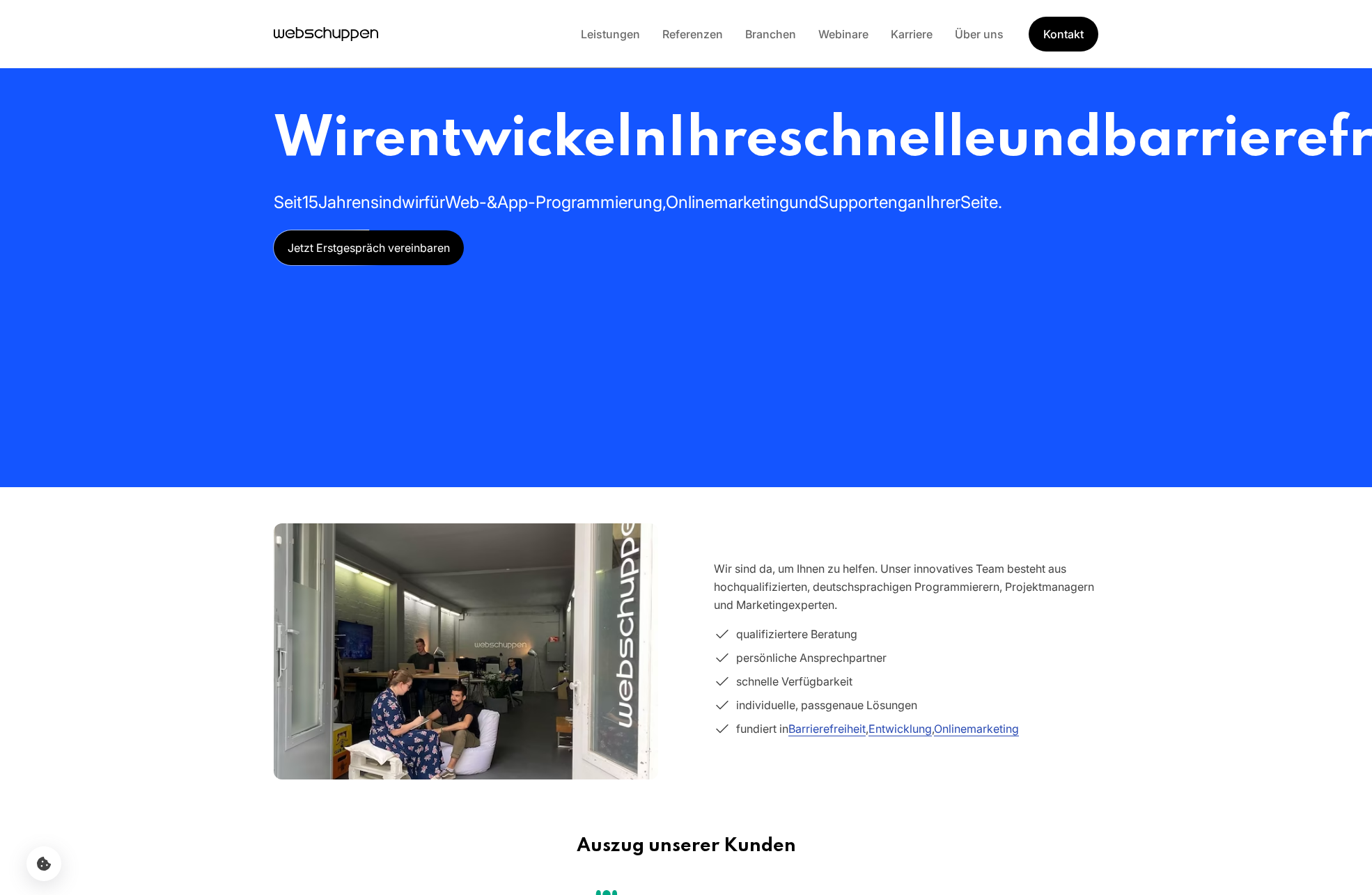
drag, startPoint x: 362, startPoint y: 18, endPoint x: 287, endPoint y: 30, distance: 76.0
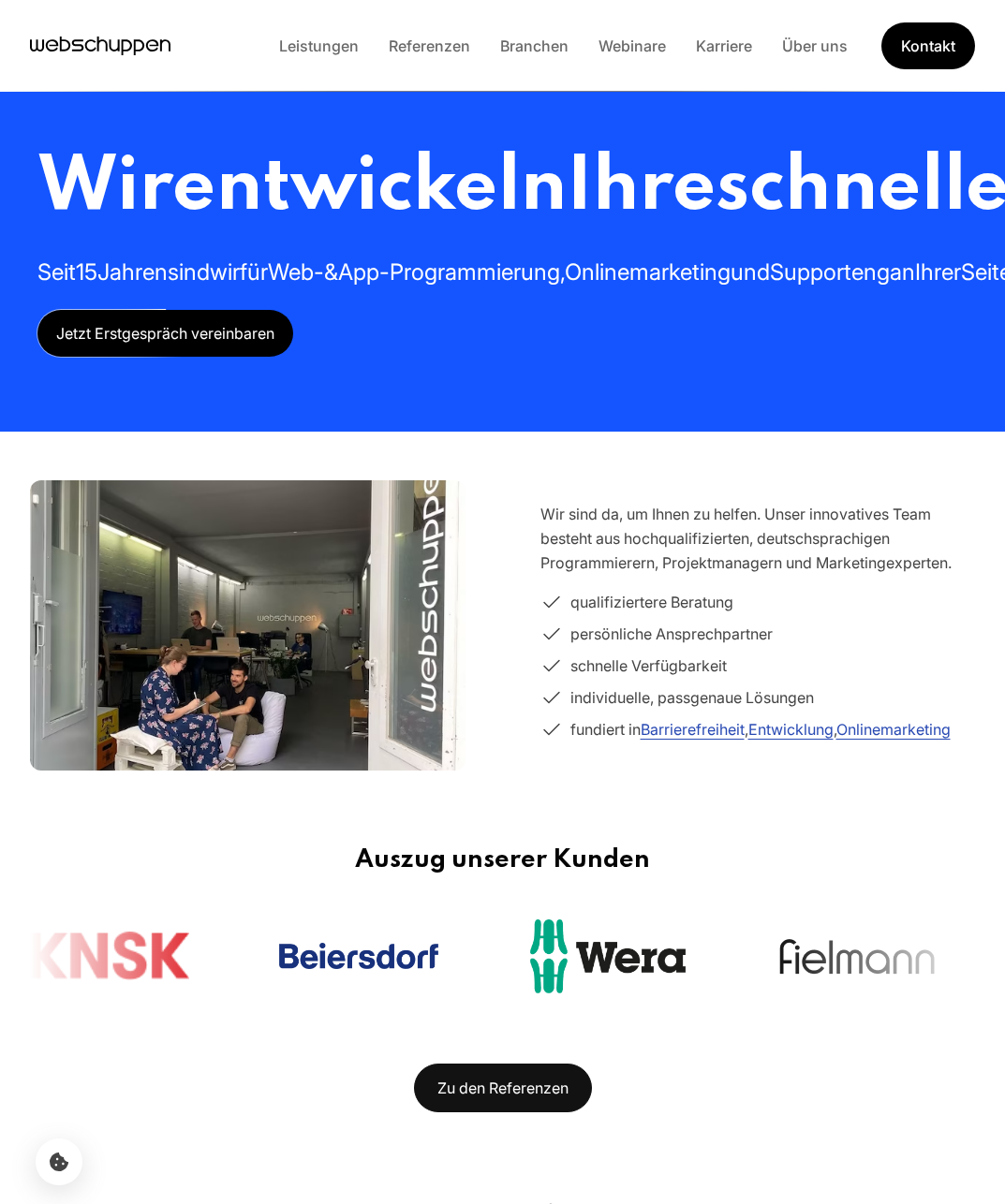
click at [171, 357] on span "Jetzt Erstgespräch vereinbaren" at bounding box center [164, 333] width 255 height 47
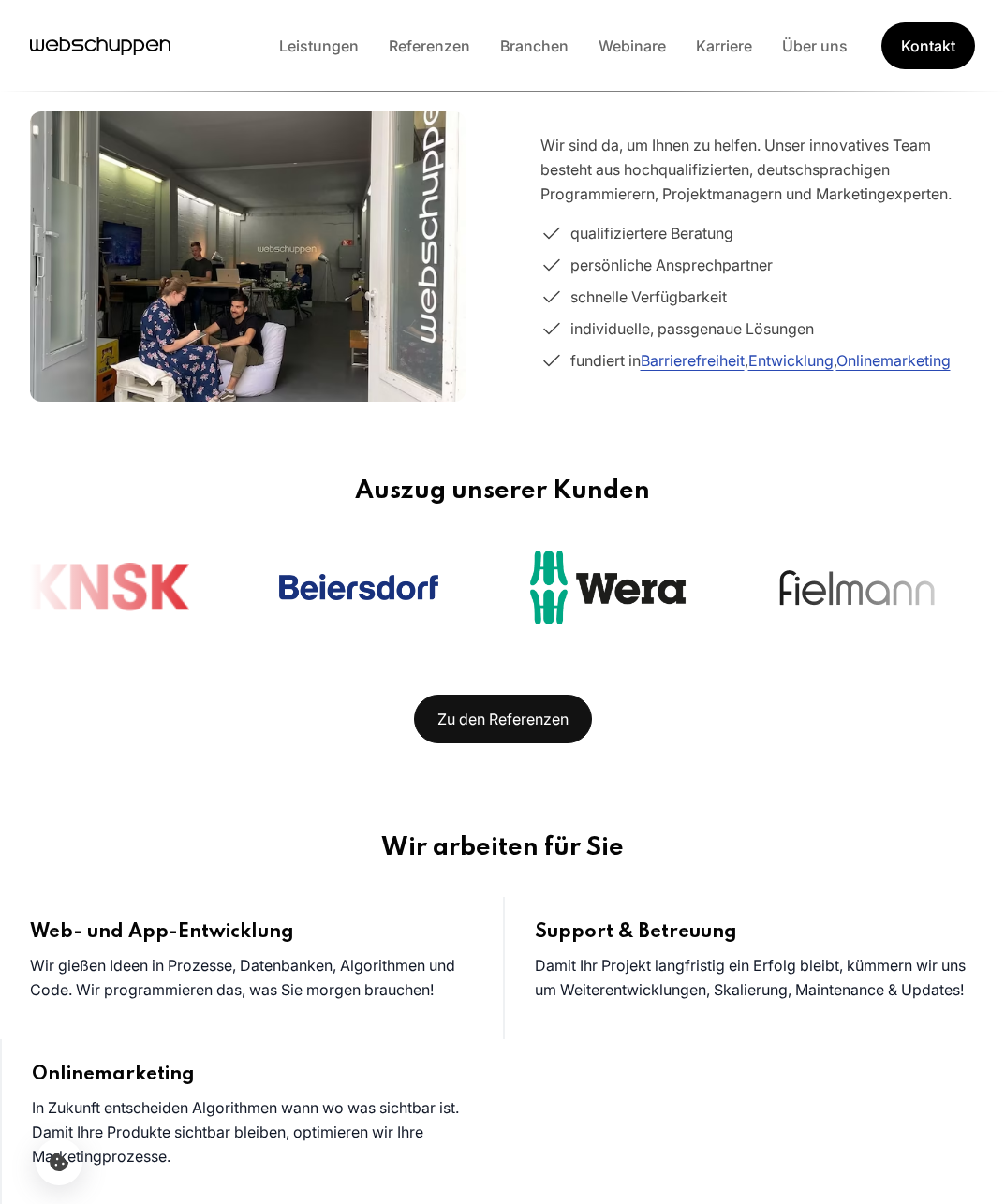
scroll to position [389, 0]
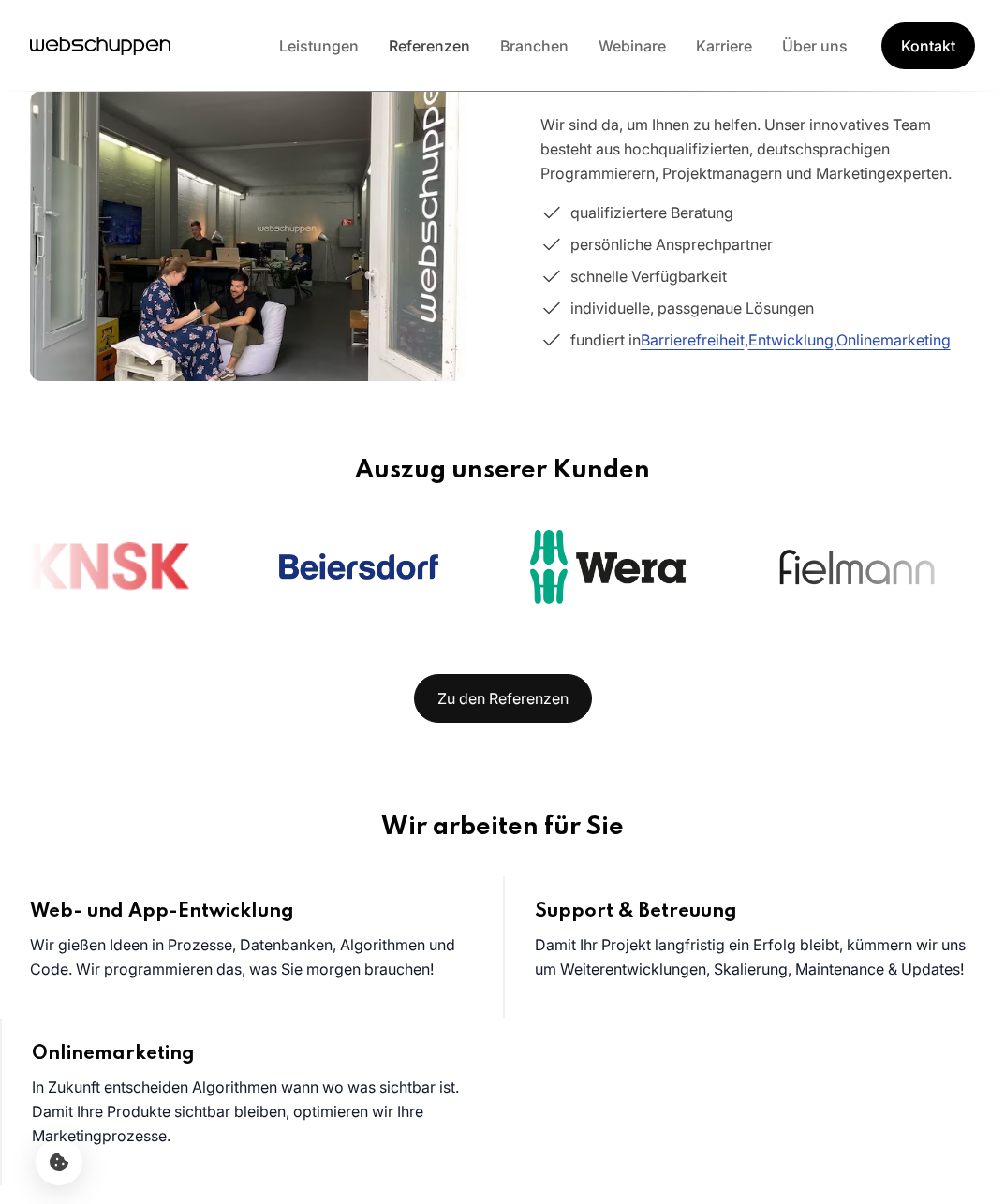
click at [437, 46] on link "Referenzen" at bounding box center [429, 46] width 112 height 19
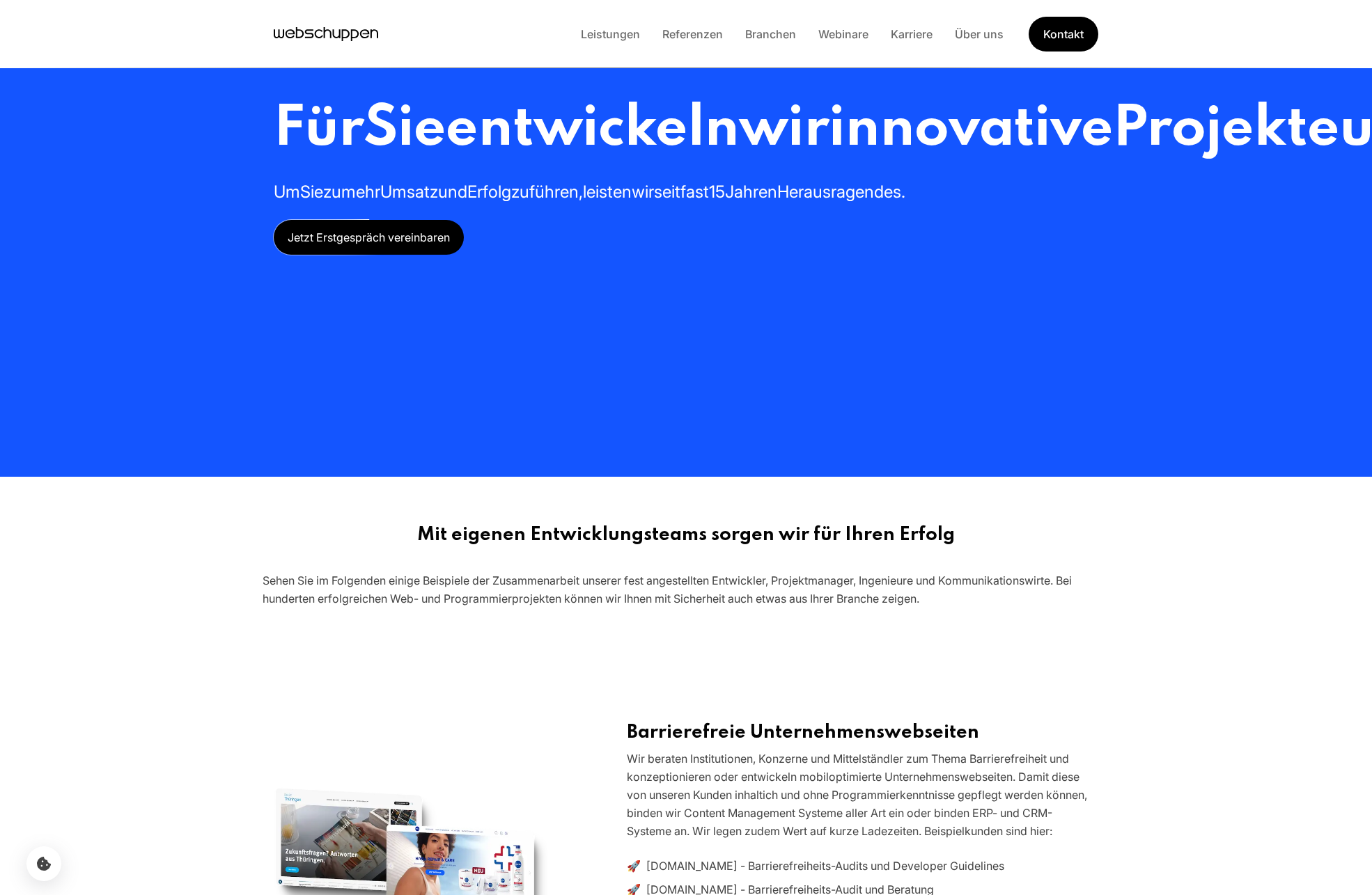
scroll to position [0, 0]
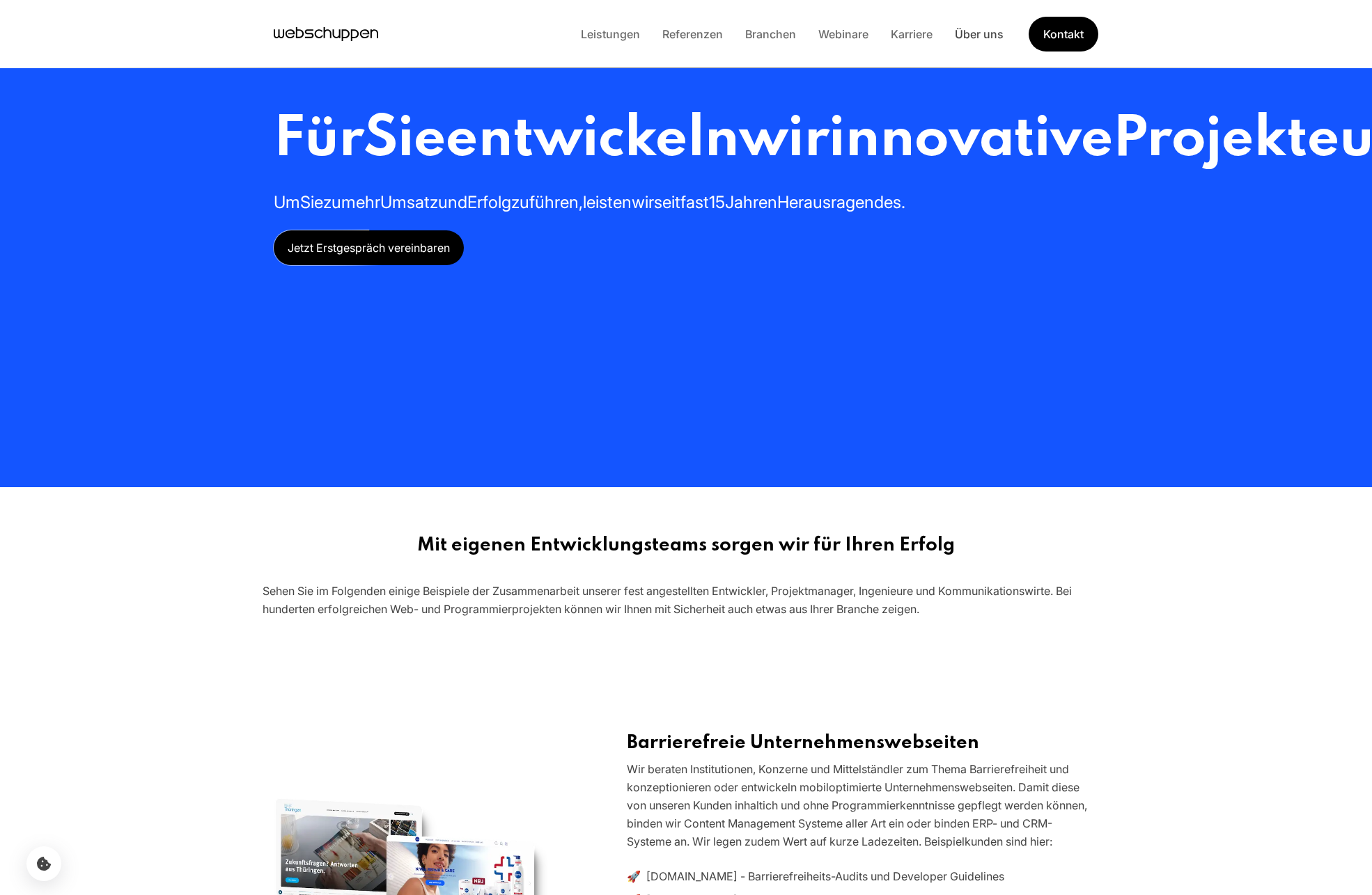
click at [996, 39] on link "Über uns" at bounding box center [979, 34] width 71 height 14
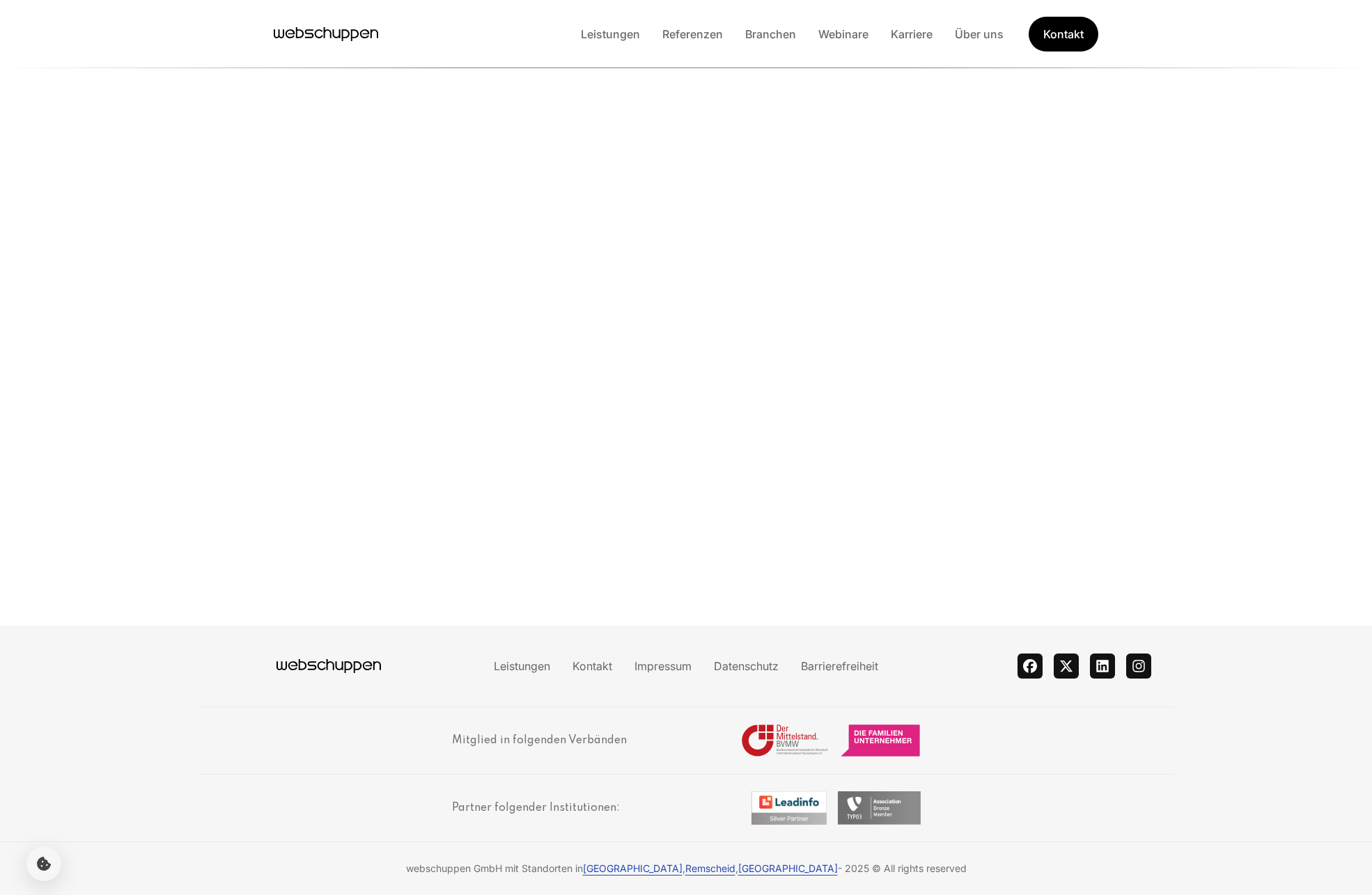
scroll to position [220, 0]
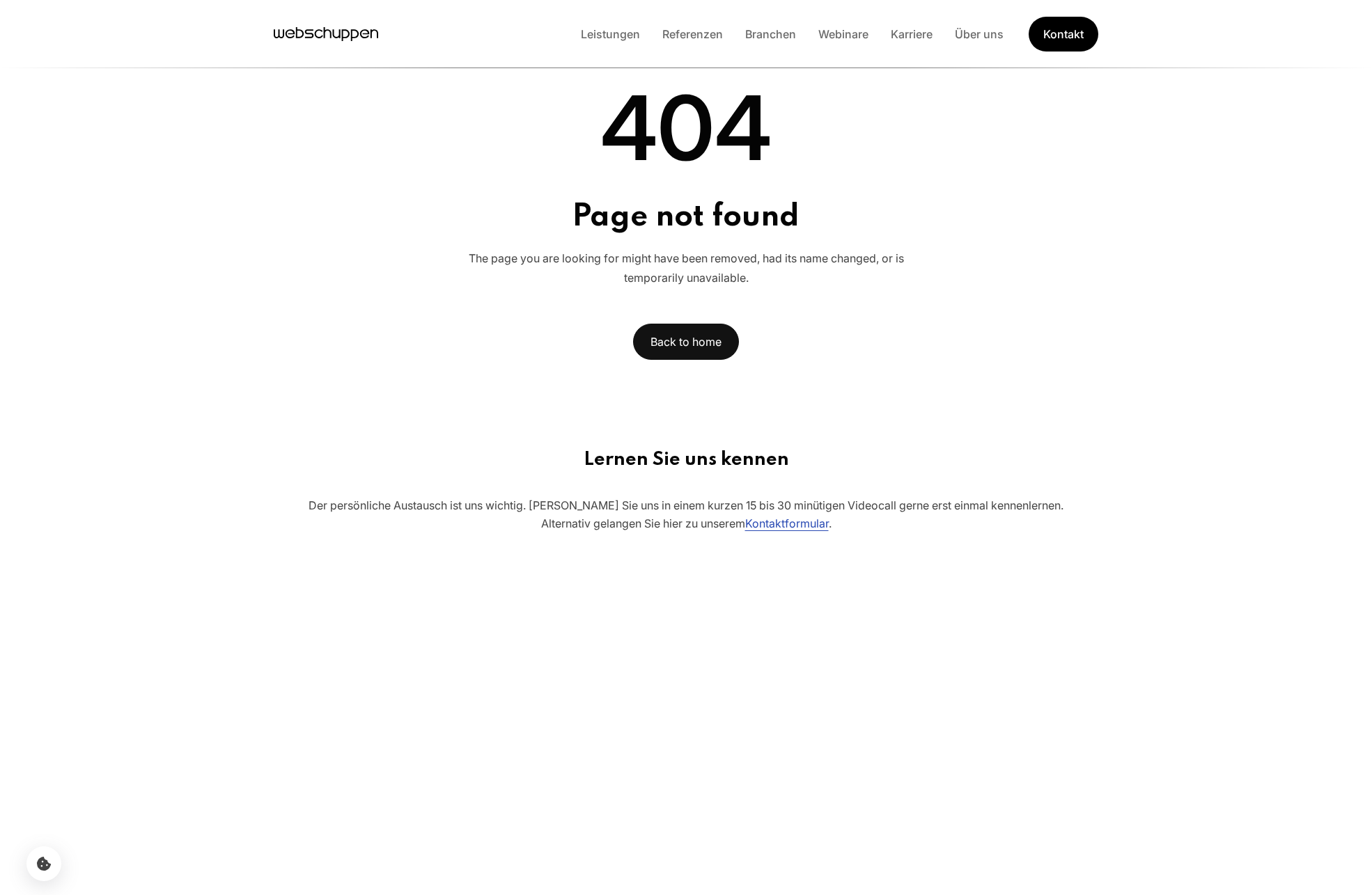
drag, startPoint x: 454, startPoint y: 252, endPoint x: 719, endPoint y: 244, distance: 265.1
click at [686, 241] on div "404 Page not found The page you are looking for might have been removed, had it…" at bounding box center [686, 208] width 952 height 304
click at [674, 350] on link "Back to home" at bounding box center [686, 341] width 106 height 36
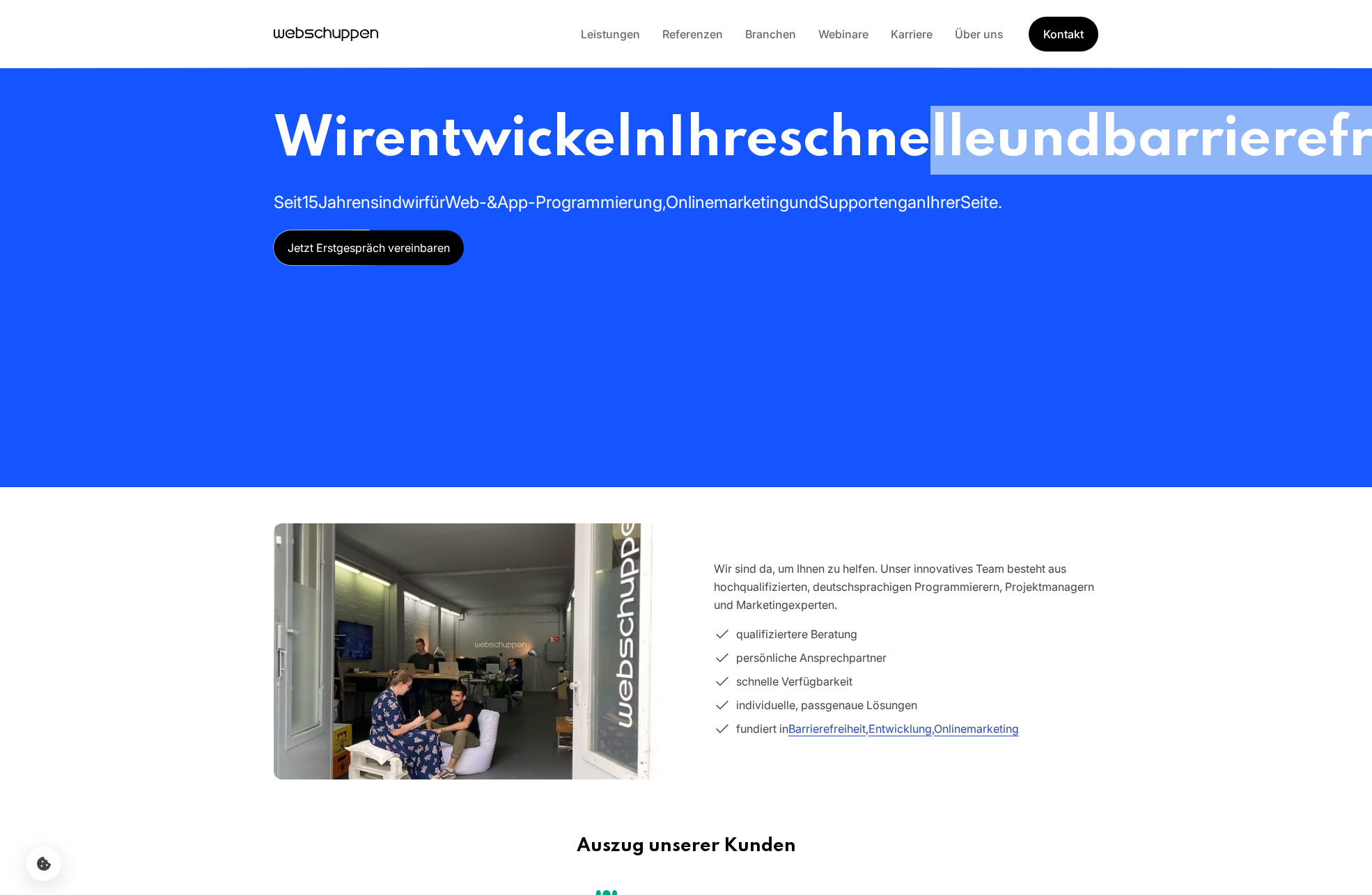
drag, startPoint x: 652, startPoint y: 267, endPoint x: 278, endPoint y: 217, distance: 377.3
click at [307, 175] on h1 "Wir entwickeln Ihre schnelle und barrierefreie Webseite oder App" at bounding box center [1109, 140] width 1671 height 69
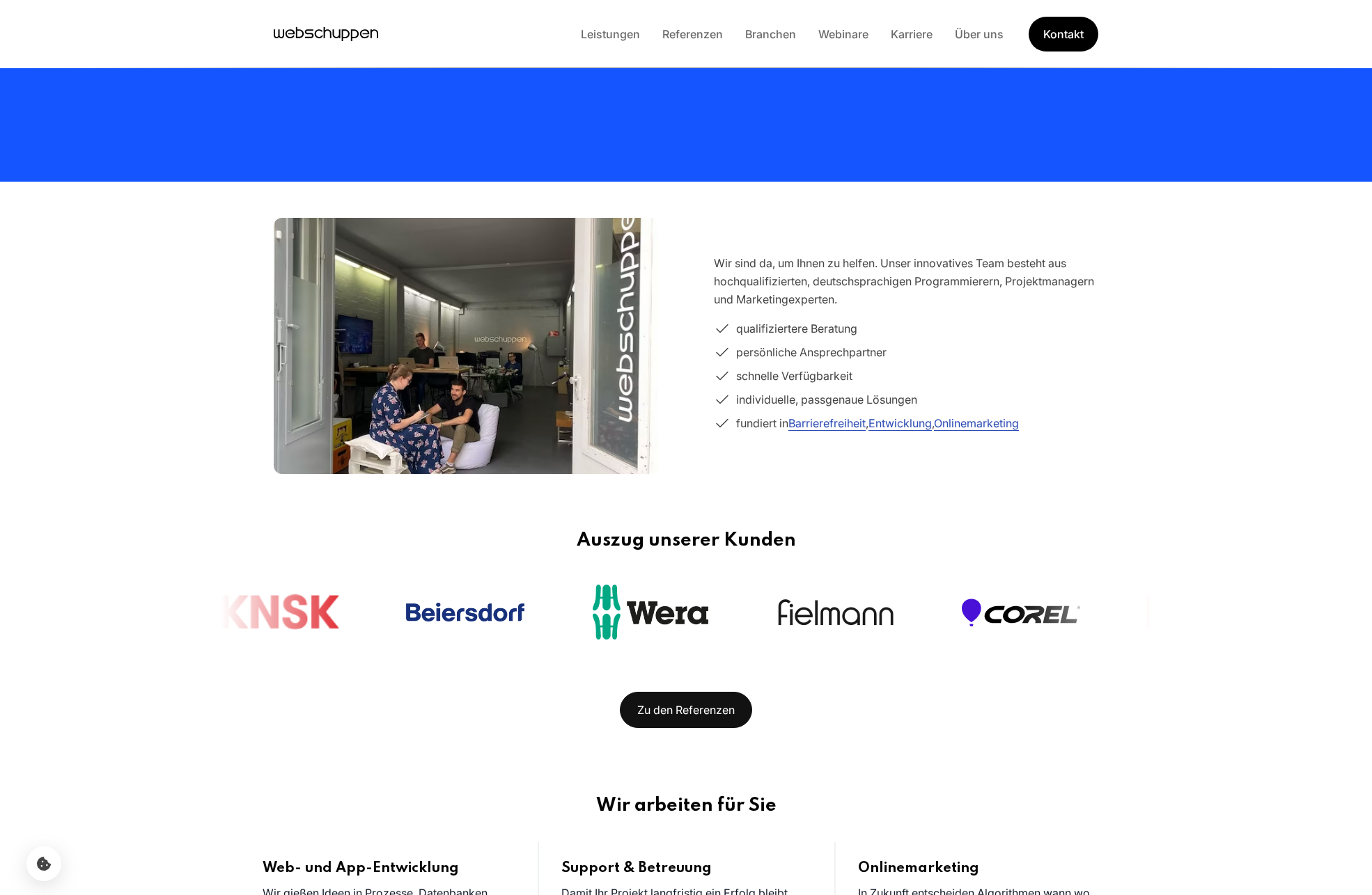
scroll to position [306, 0]
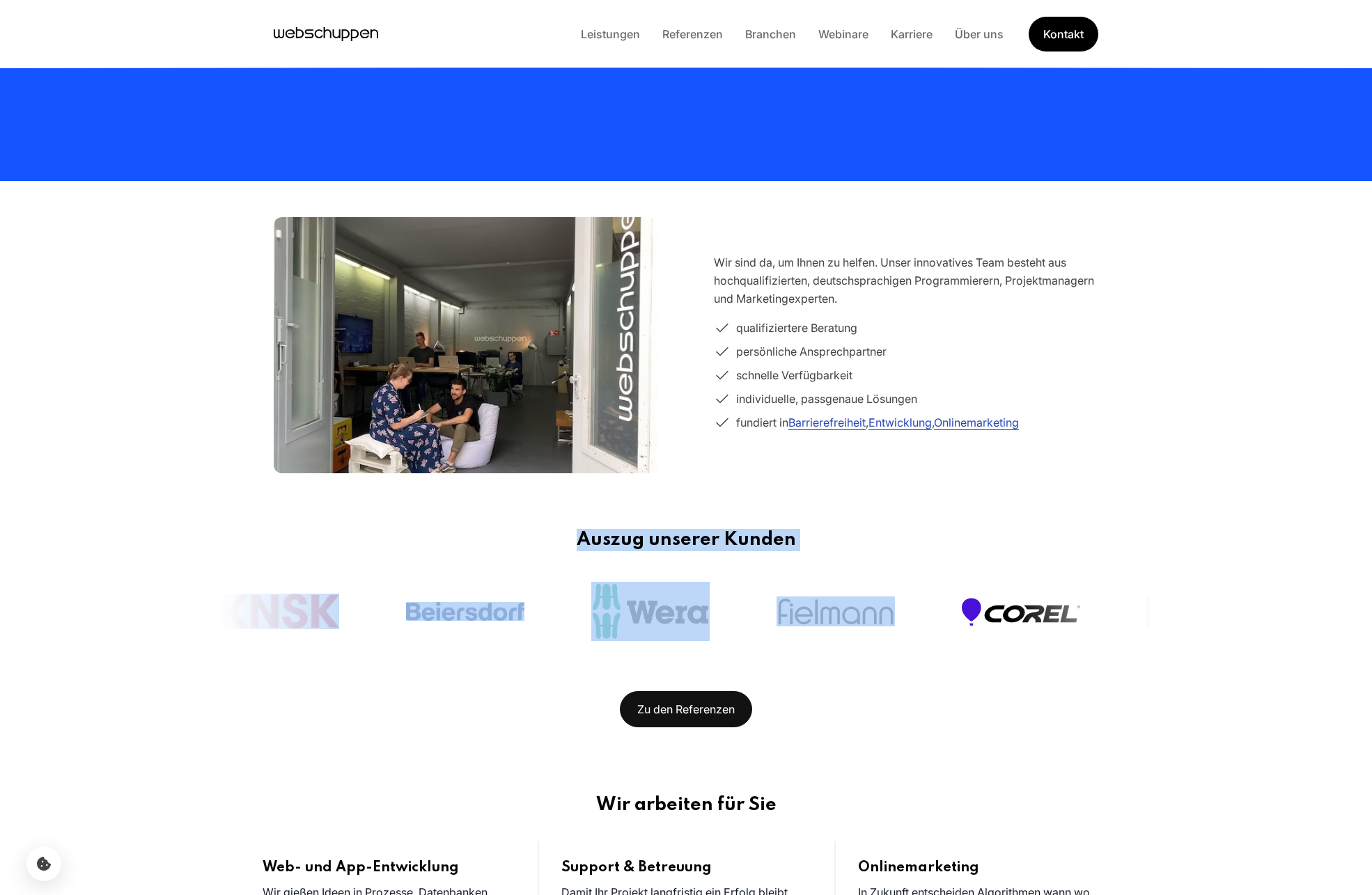
drag, startPoint x: 530, startPoint y: 544, endPoint x: 881, endPoint y: 557, distance: 351.2
click at [886, 557] on div "Auszug unserer Kunden" at bounding box center [686, 587] width 975 height 117
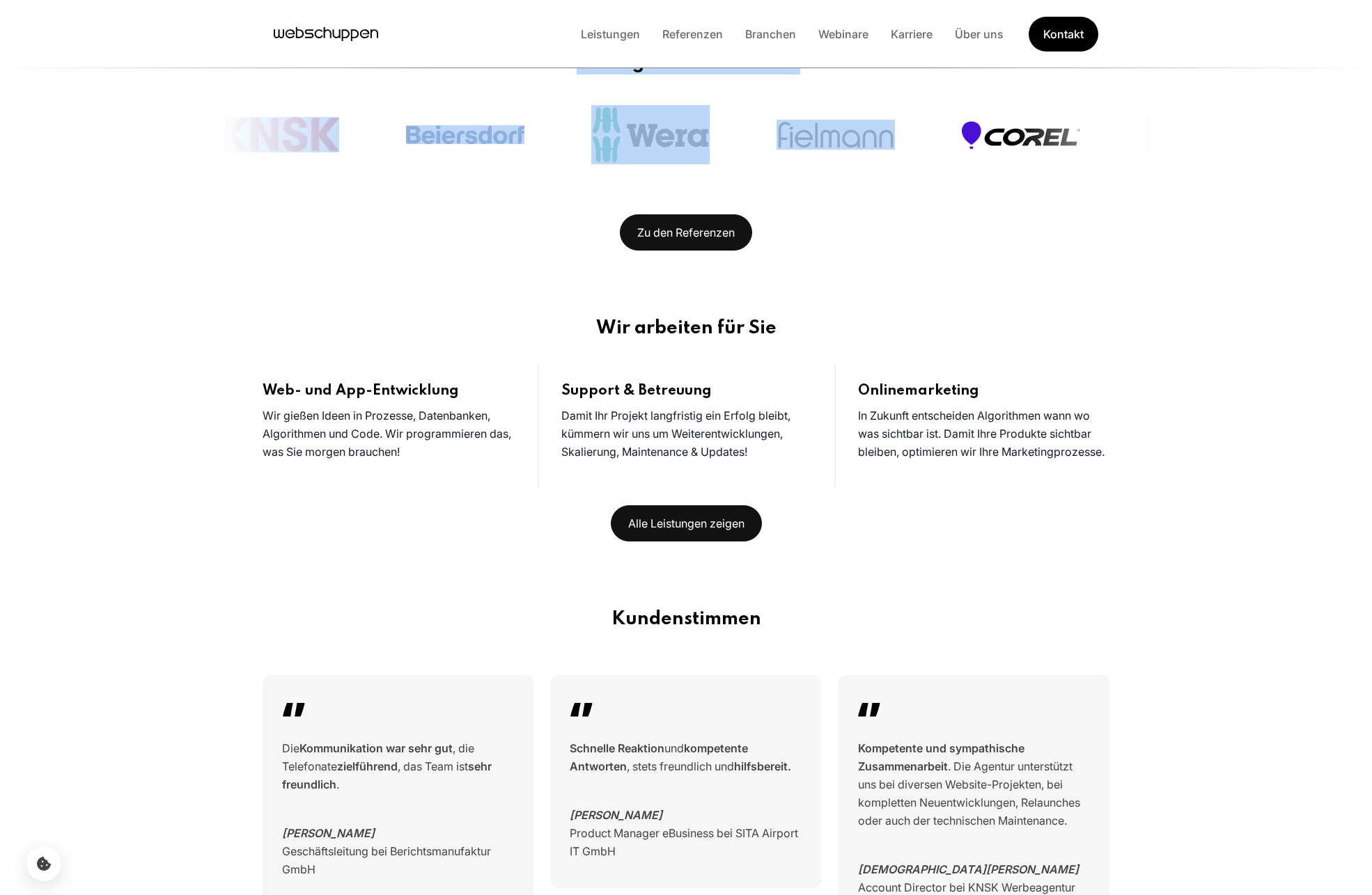
scroll to position [796, 0]
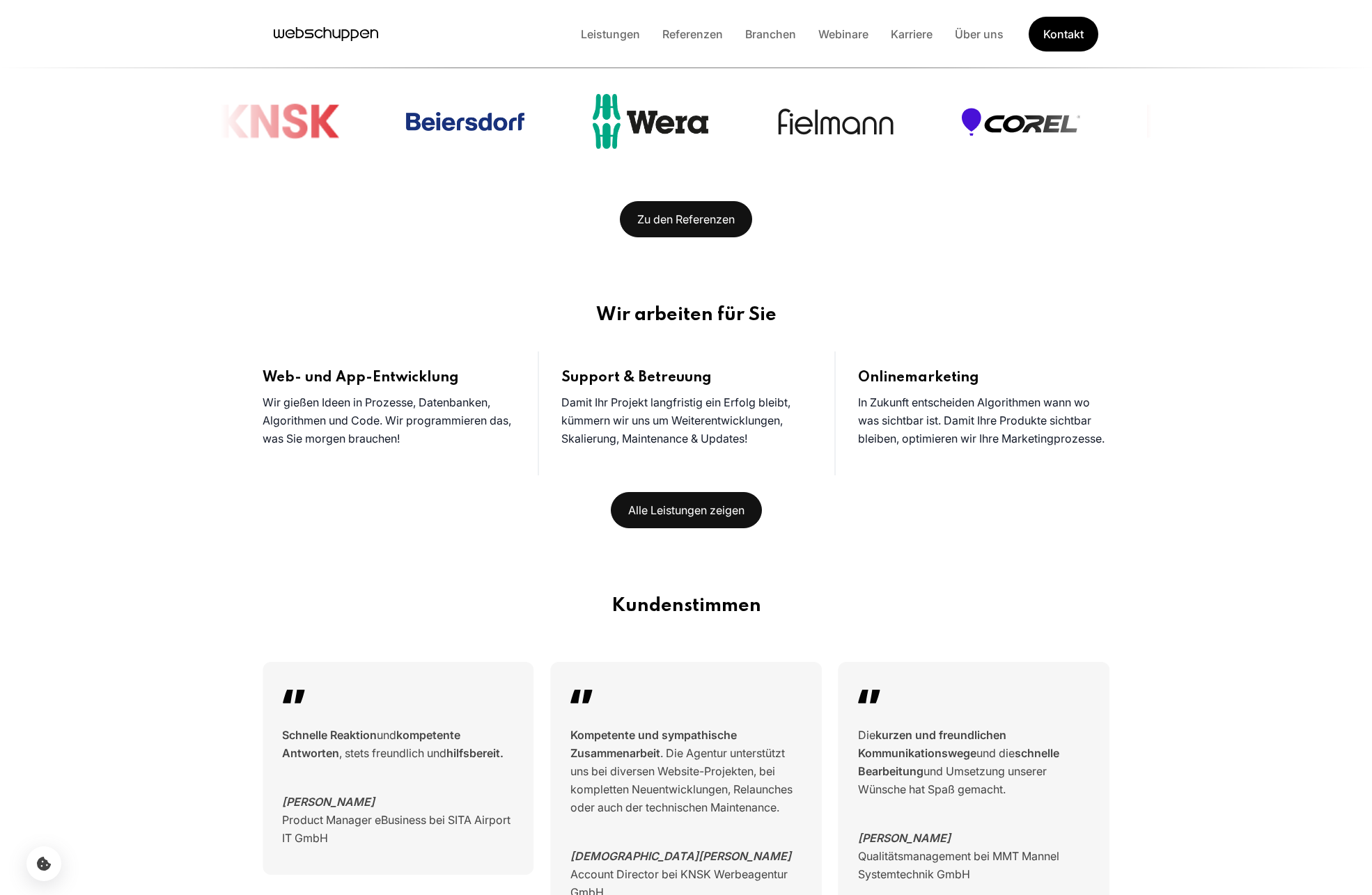
click at [592, 287] on section "Wir arbeiten für Sie Web- und App-Entwicklung Wir gießen Ideen in Prozesse, Dat…" at bounding box center [686, 416] width 1372 height 291
click at [672, 217] on link "Zu den Referenzen" at bounding box center [686, 219] width 132 height 36
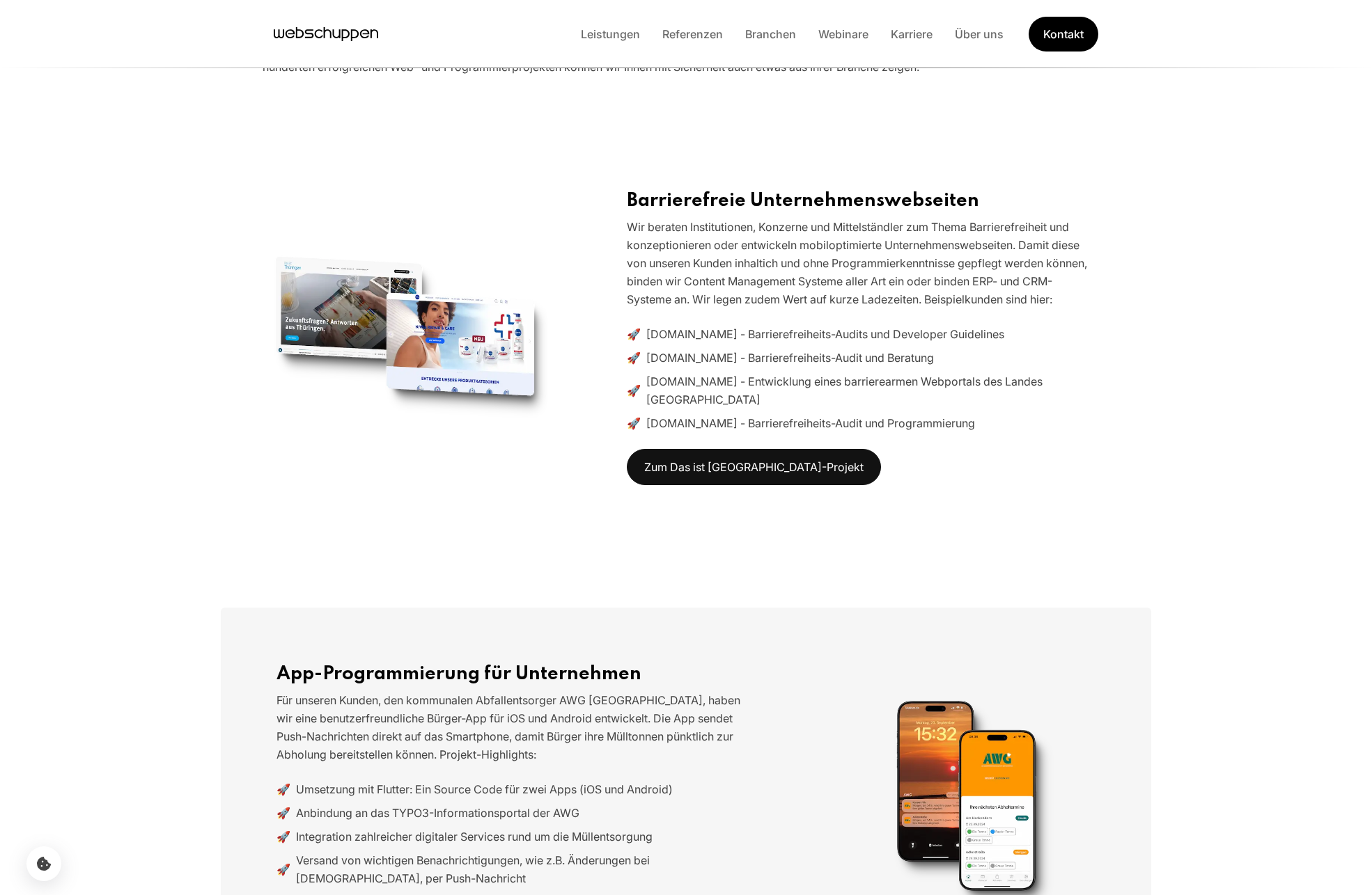
scroll to position [0, 0]
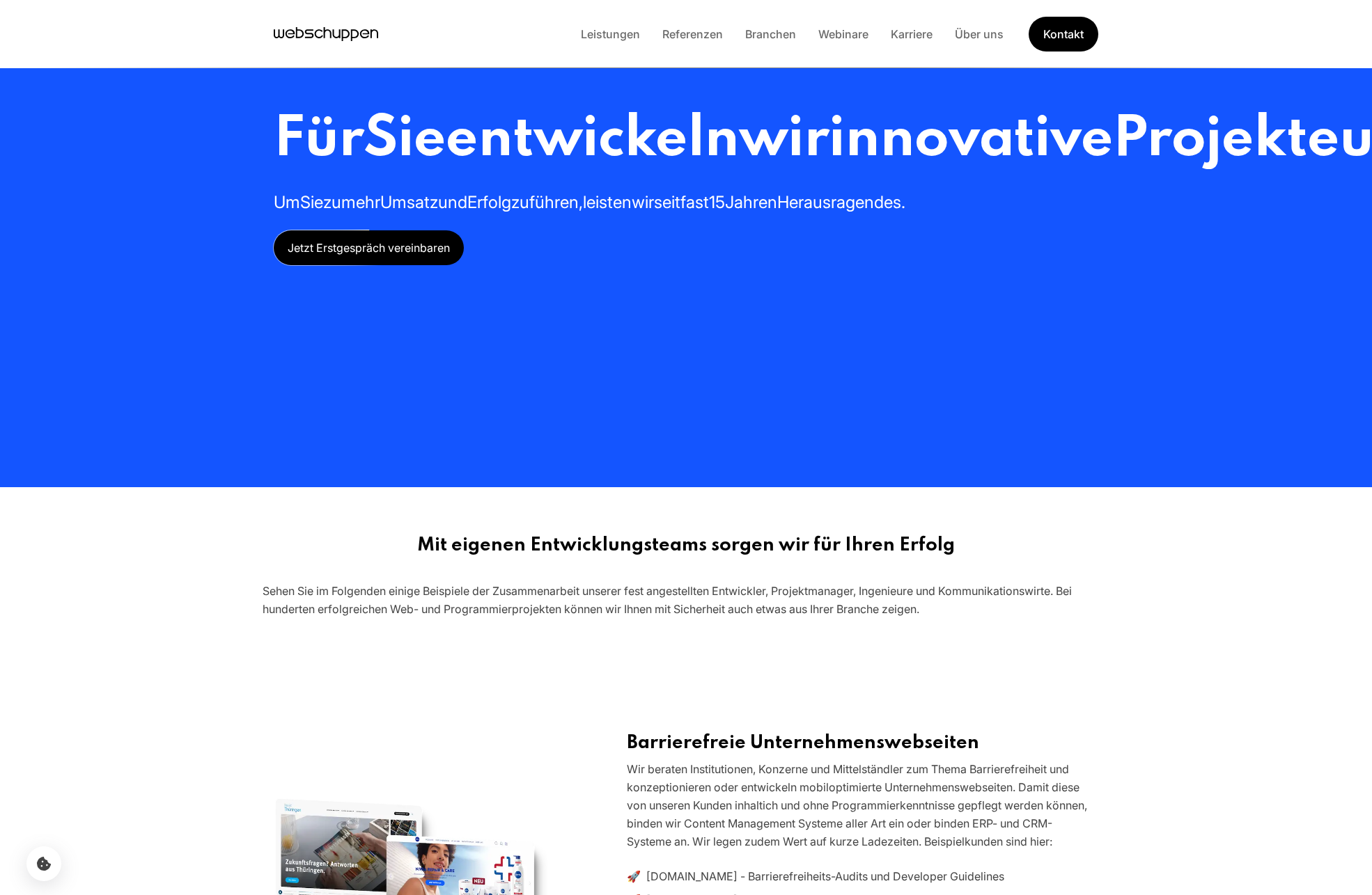
click at [341, 39] on icon "Hauptseite besuchen" at bounding box center [326, 33] width 105 height 21
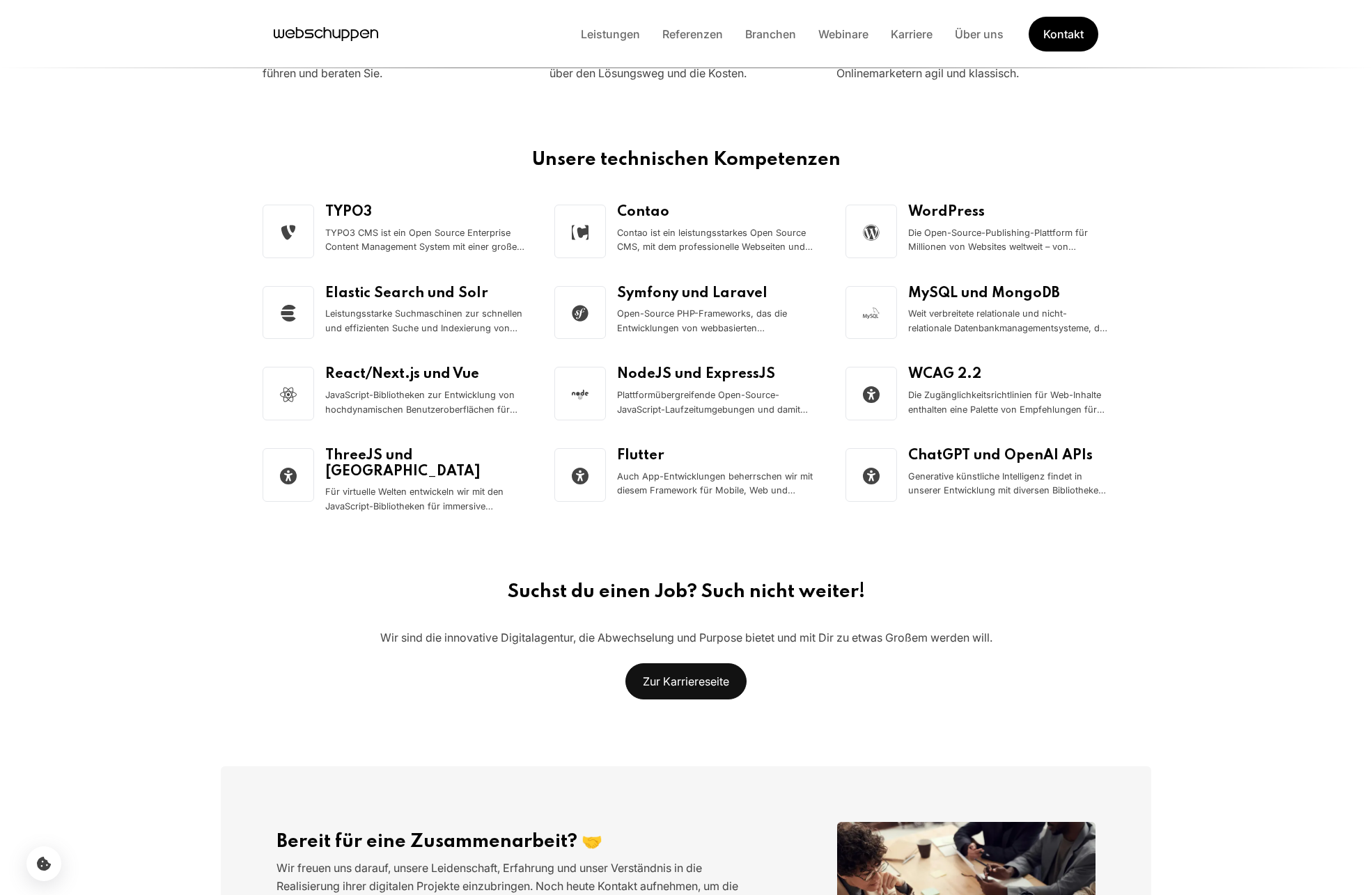
scroll to position [1840, 0]
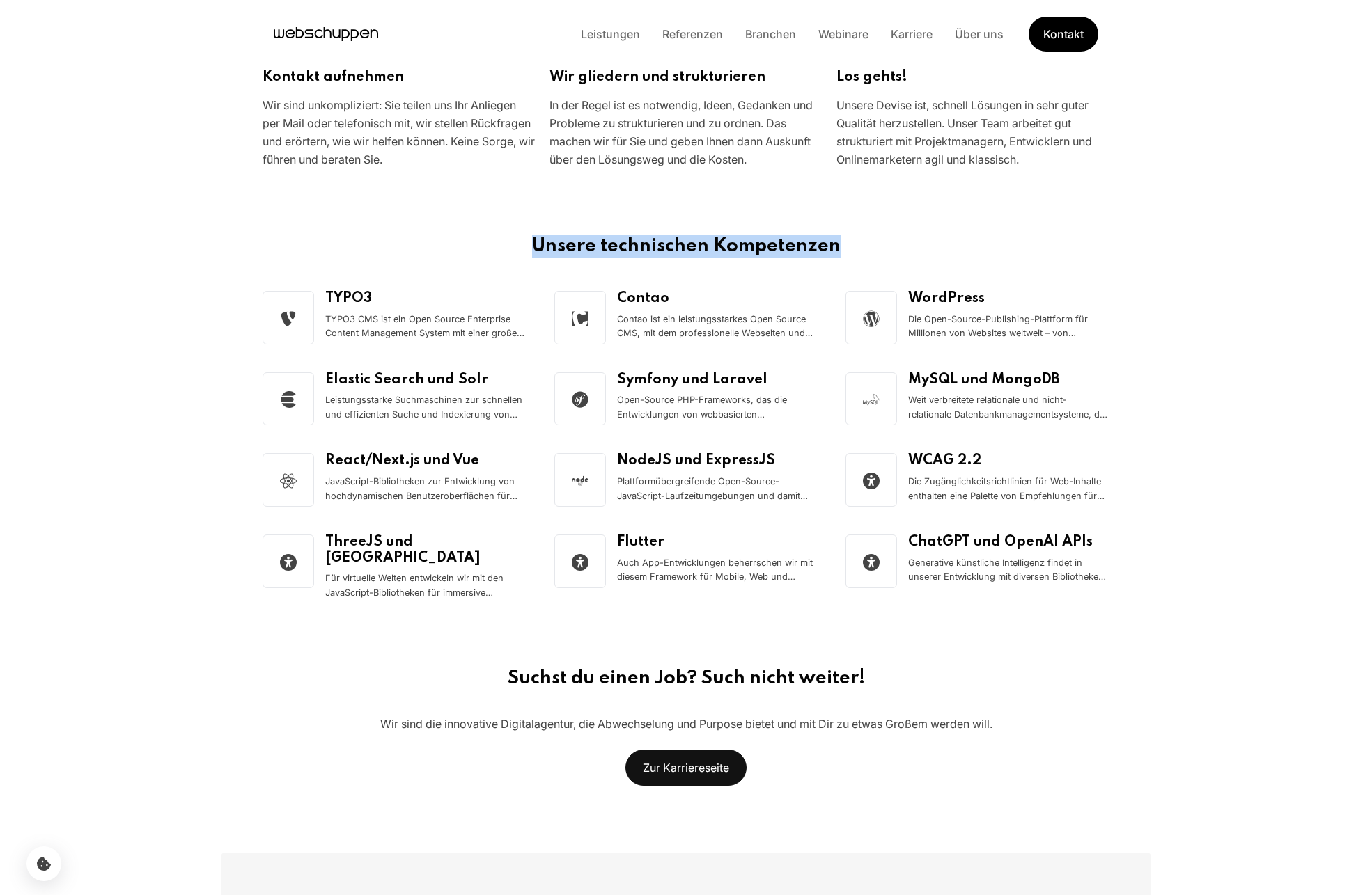
drag, startPoint x: 496, startPoint y: 245, endPoint x: 797, endPoint y: 272, distance: 302.2
click at [797, 272] on div "Unsere technischen Kompetenzen" at bounding box center [686, 263] width 869 height 55
click at [713, 36] on link "Referenzen" at bounding box center [693, 34] width 83 height 14
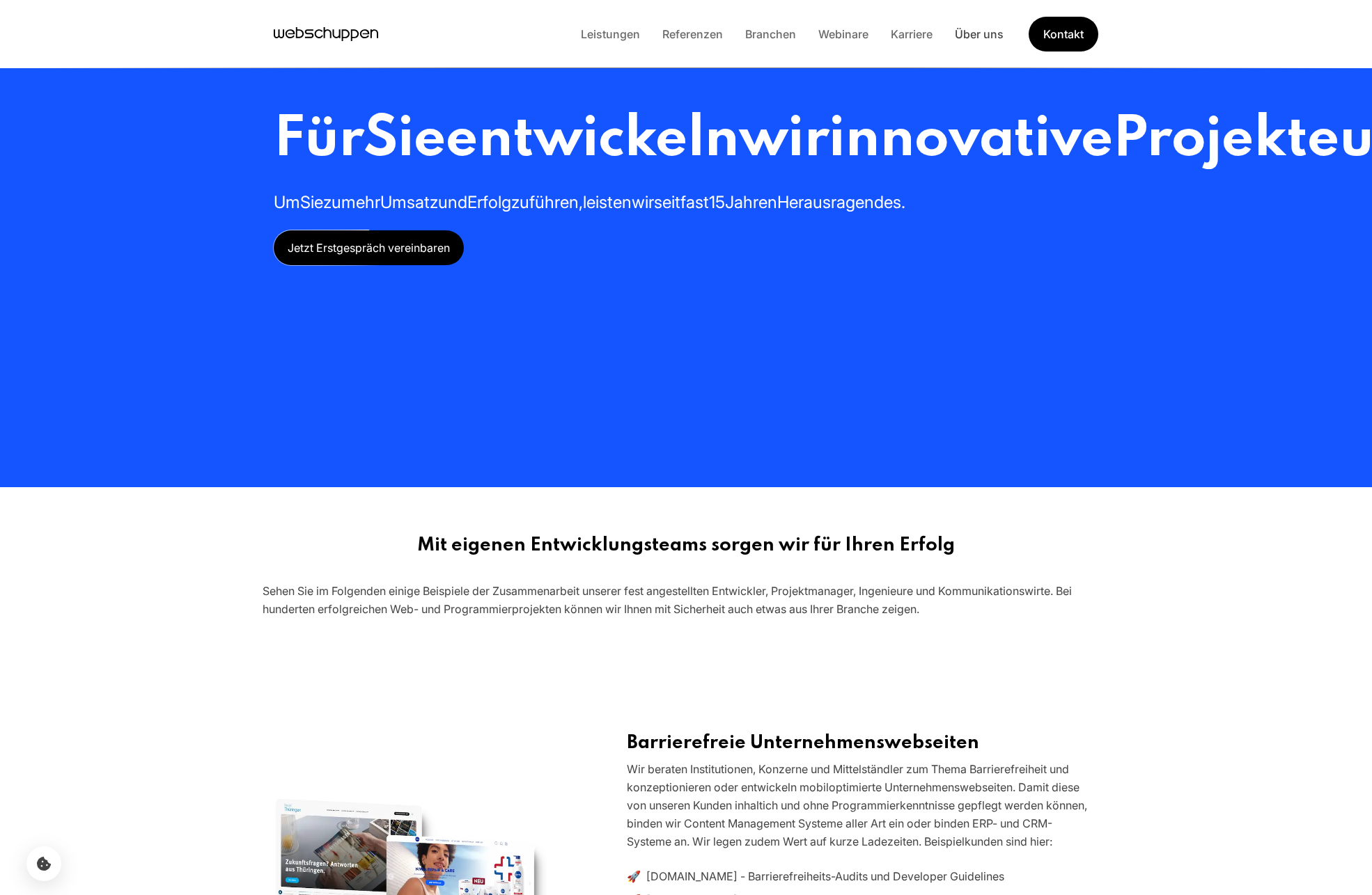
click at [985, 40] on link "Über uns" at bounding box center [979, 34] width 71 height 14
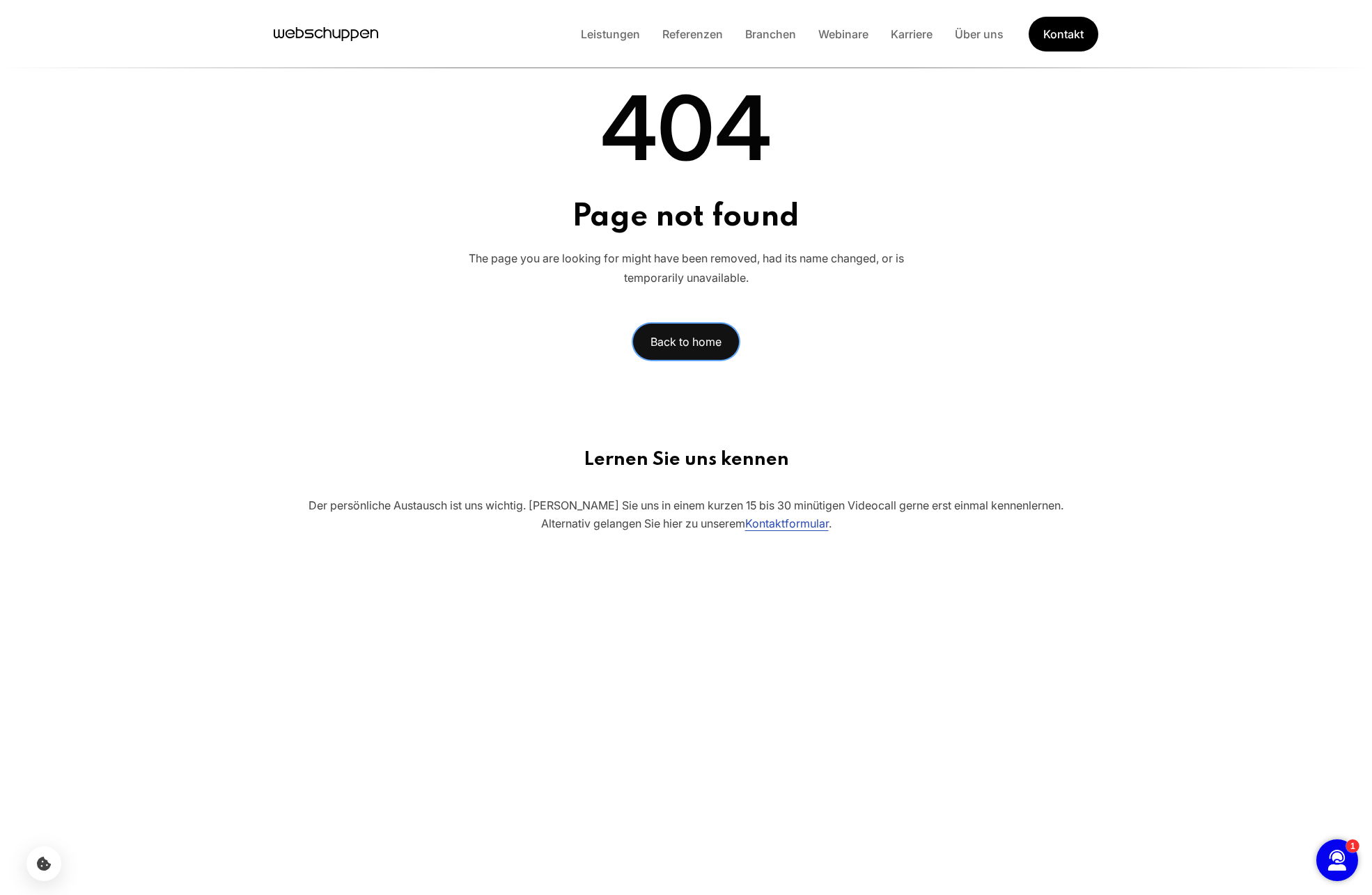
click at [662, 350] on link "Back to home" at bounding box center [686, 341] width 106 height 36
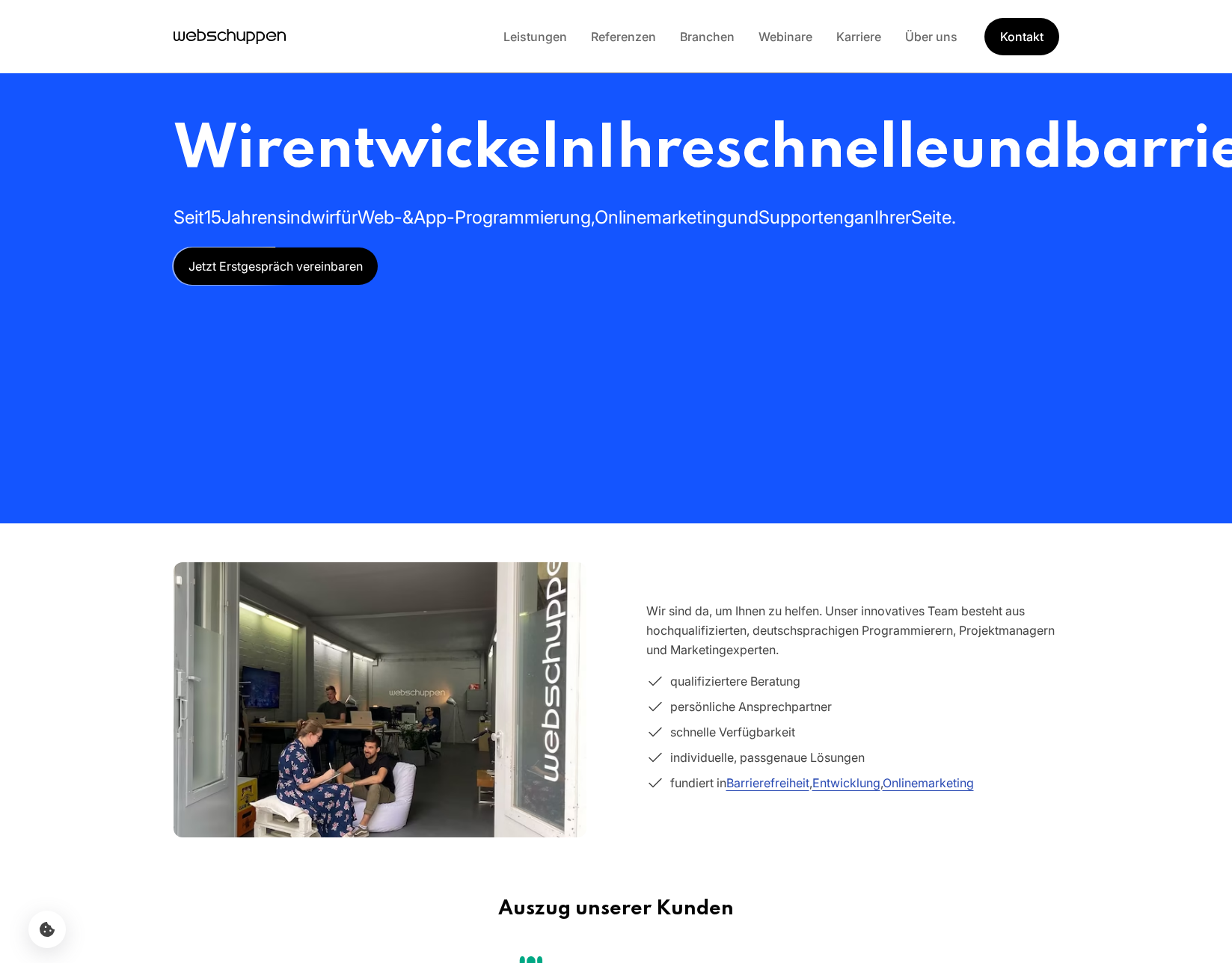
click at [857, 230] on h2 "Seit 15 Jahren sind wir für Web- & App-Programmierung, Onlinemarketing und Supp…" at bounding box center [1070, 217] width 1794 height 24
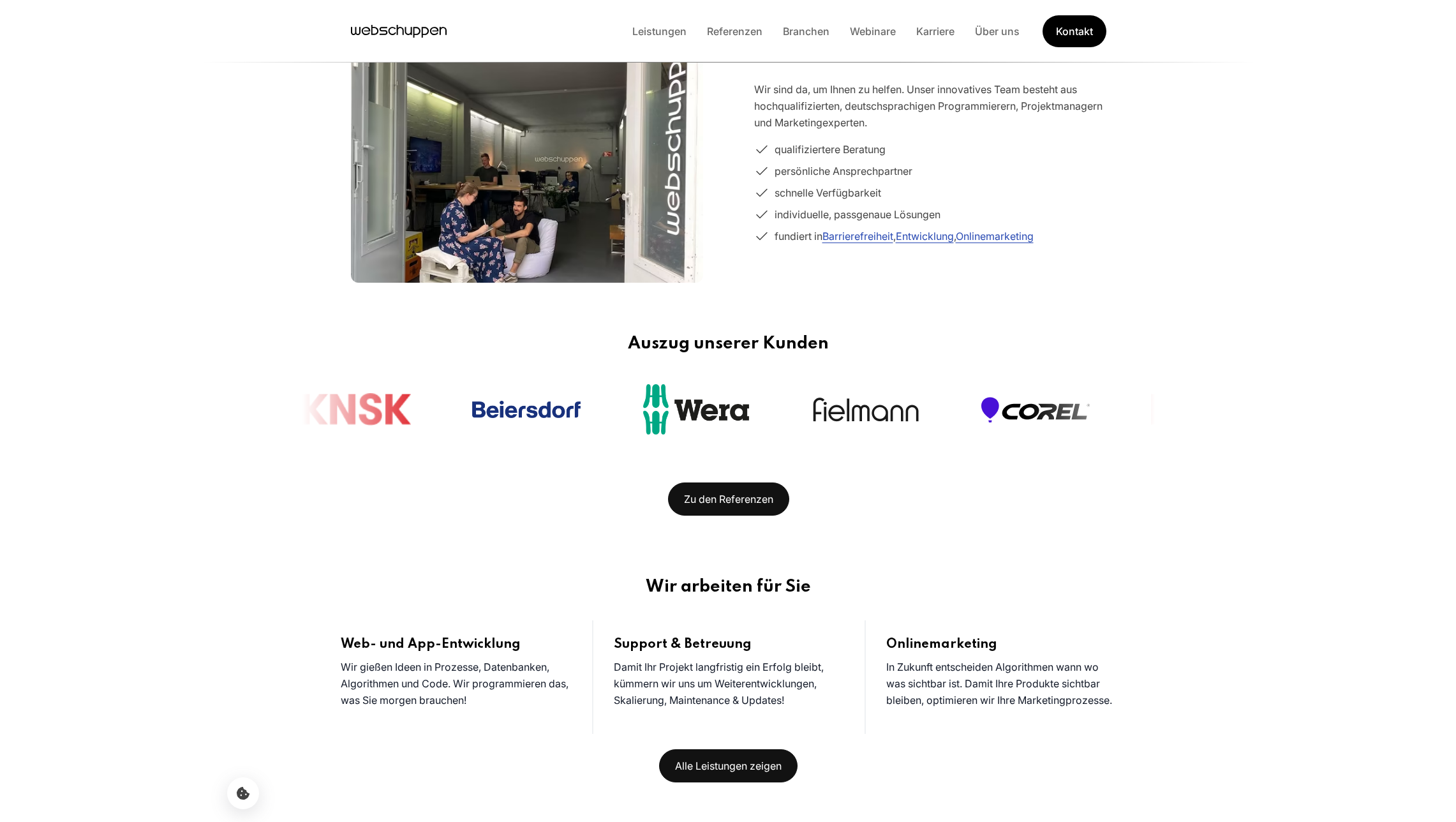
scroll to position [431, 0]
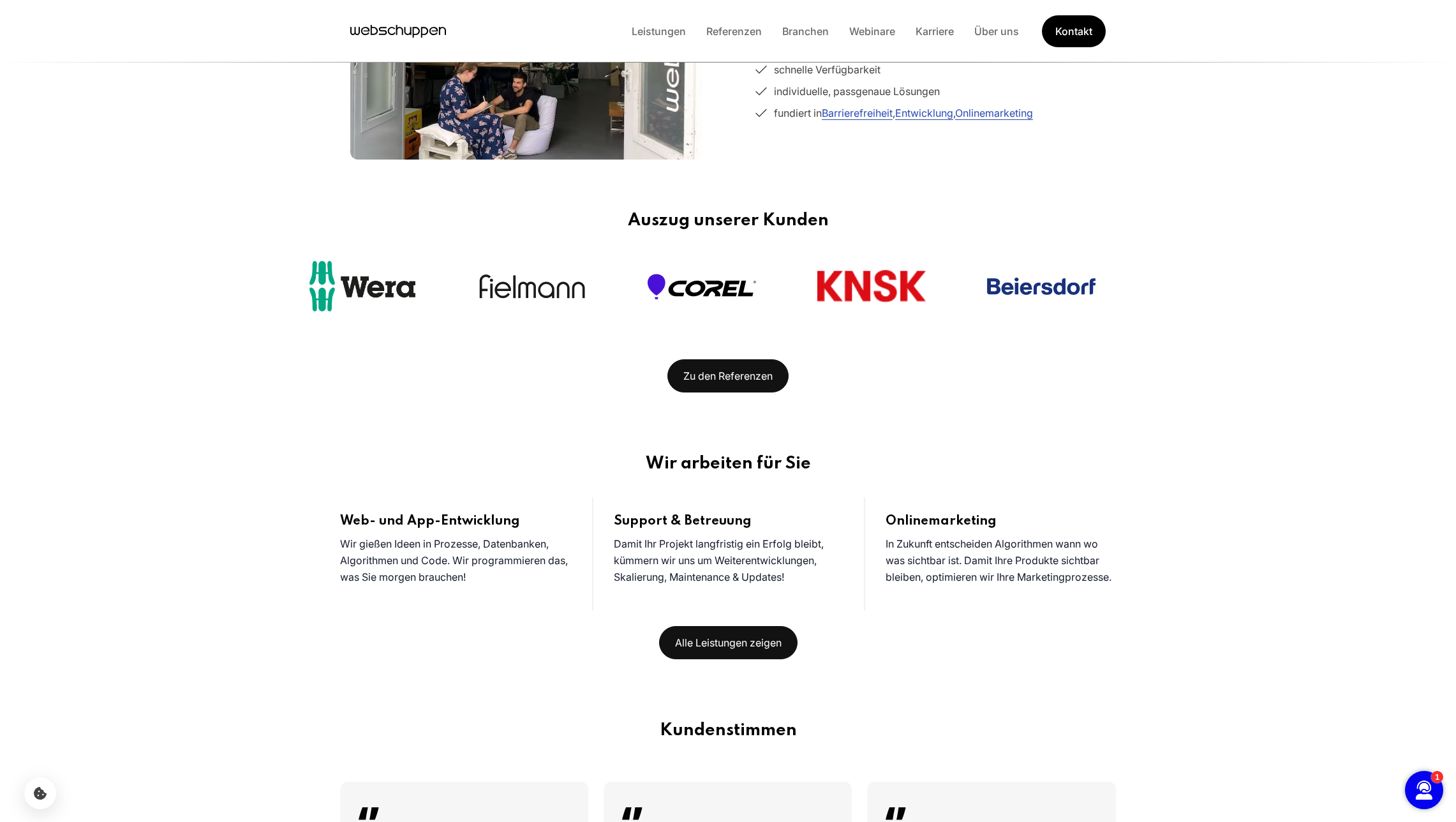
scroll to position [518, 0]
